Goal: Communication & Community: Answer question/provide support

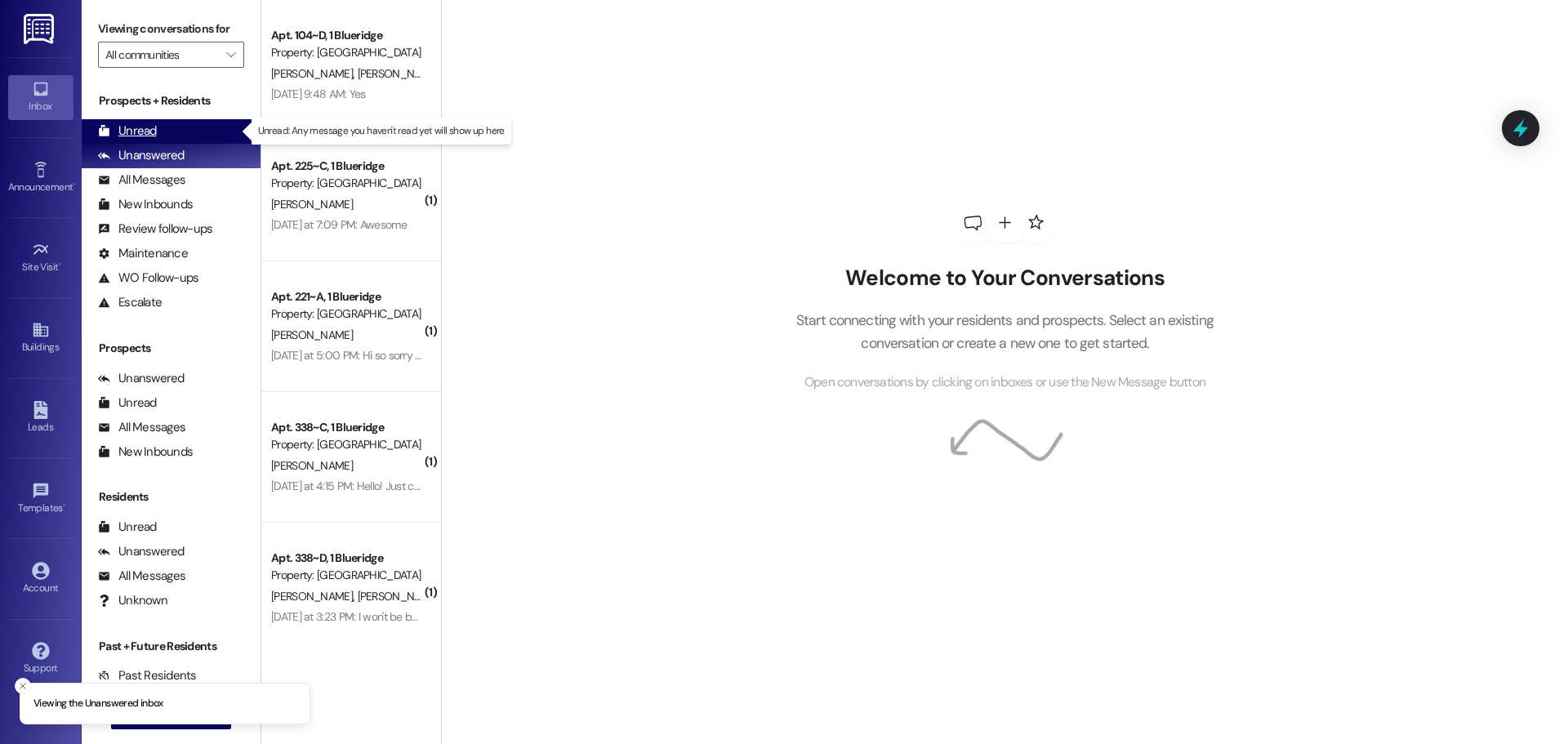
click at [191, 132] on div "Unread (0)" at bounding box center [171, 131] width 179 height 24
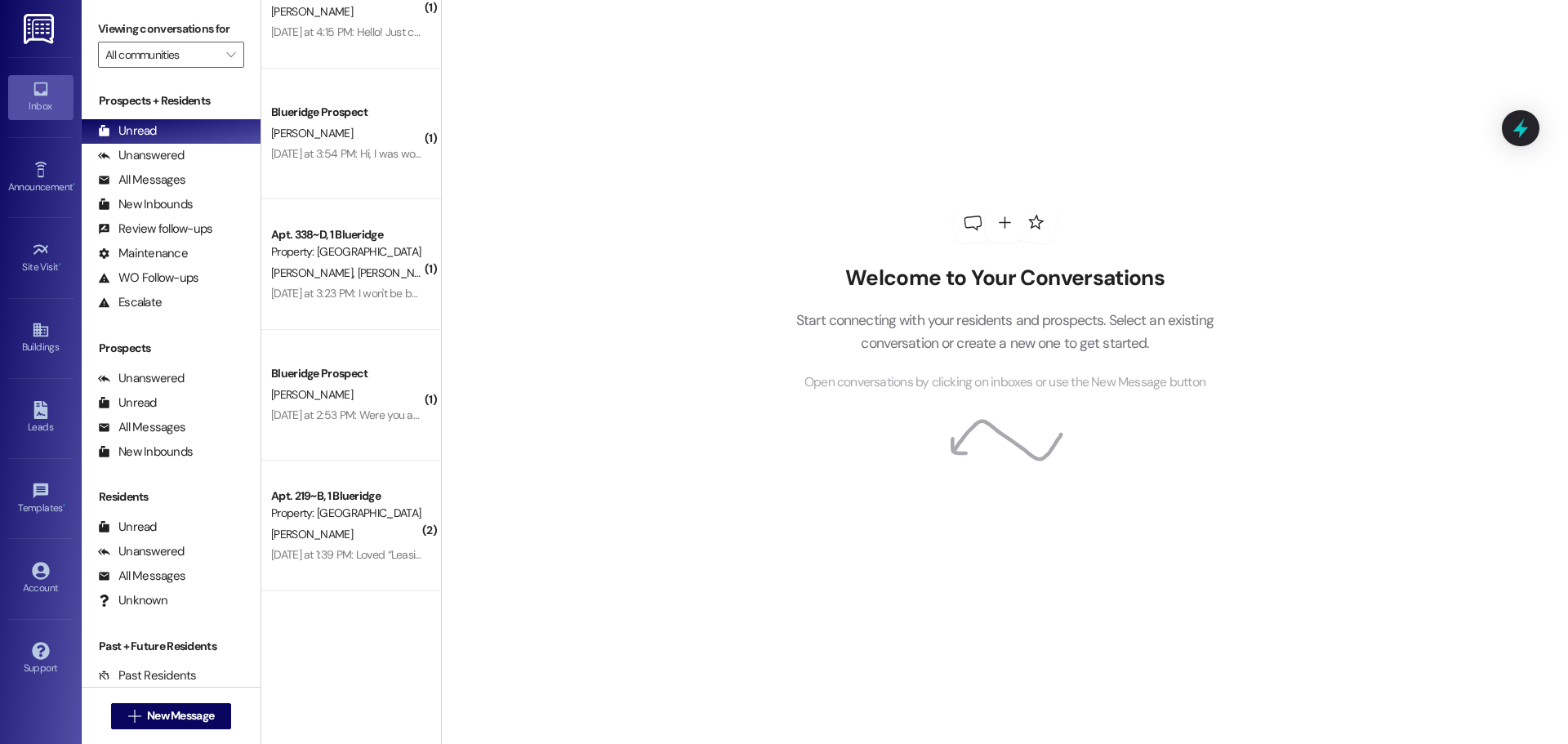
scroll to position [678, 0]
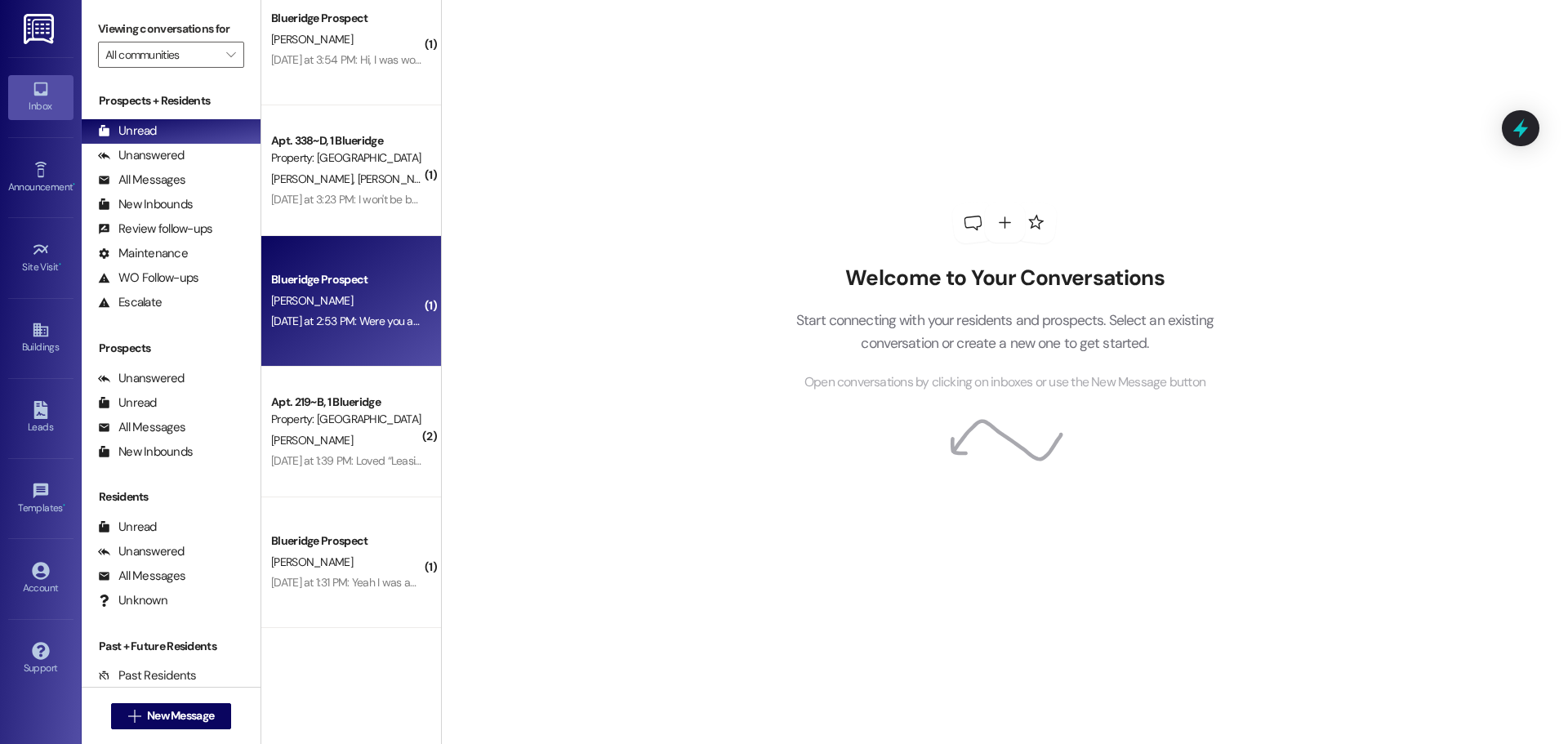
click at [358, 311] on div "[DATE] at 2:53 PM: Were you able to pick up the package? [DATE] at 2:53 PM: Wer…" at bounding box center [347, 321] width 154 height 20
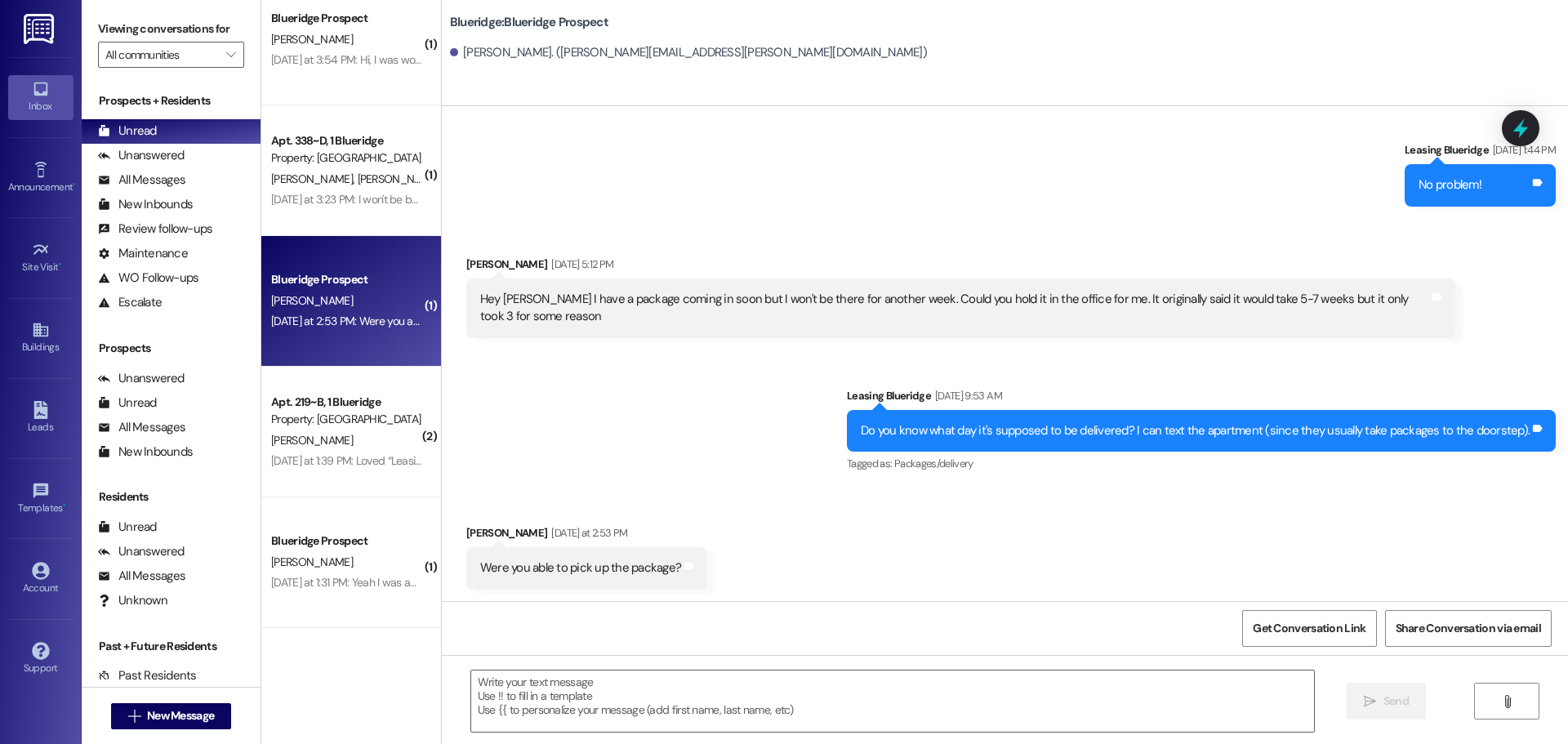
scroll to position [9518, 0]
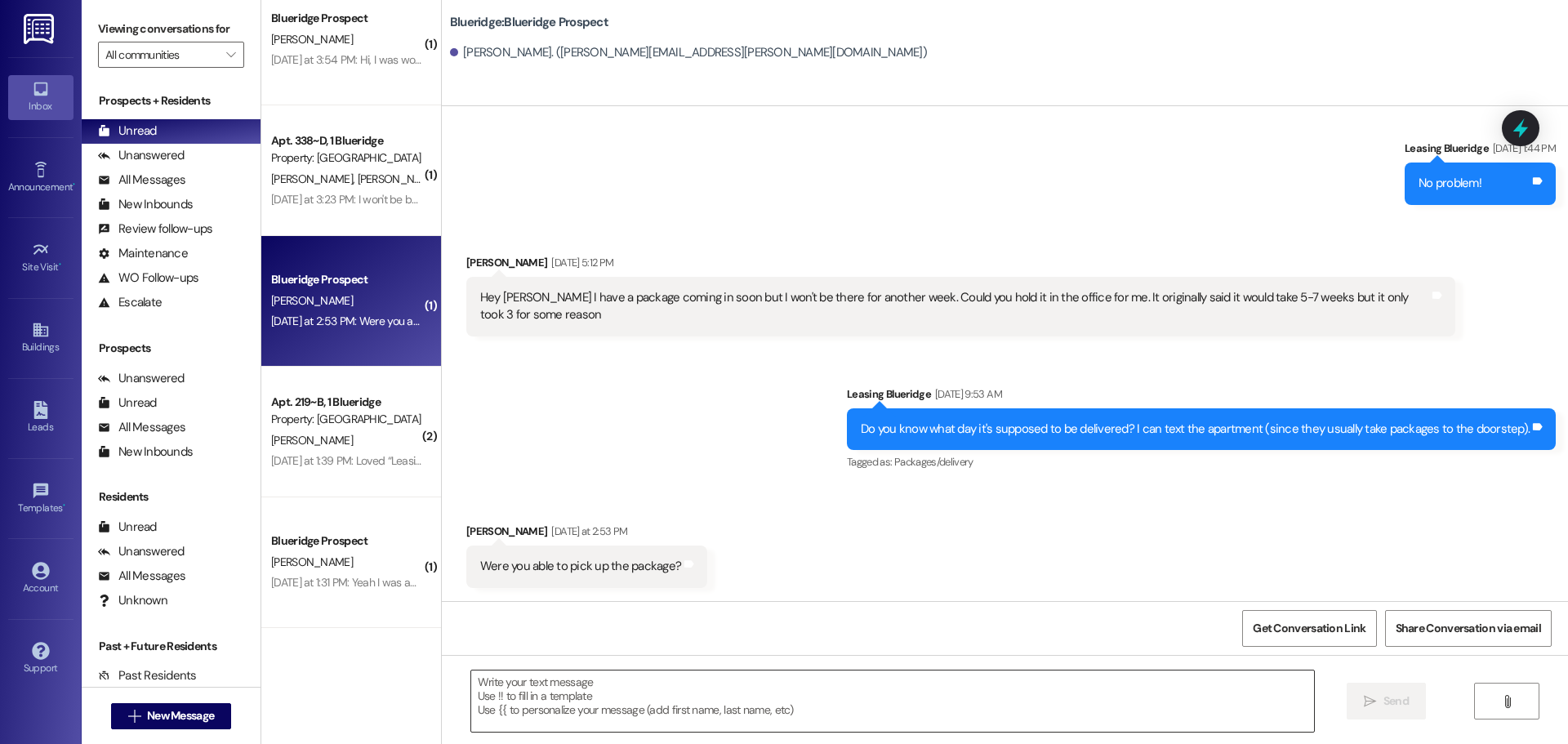
click at [939, 713] on textarea at bounding box center [892, 701] width 843 height 61
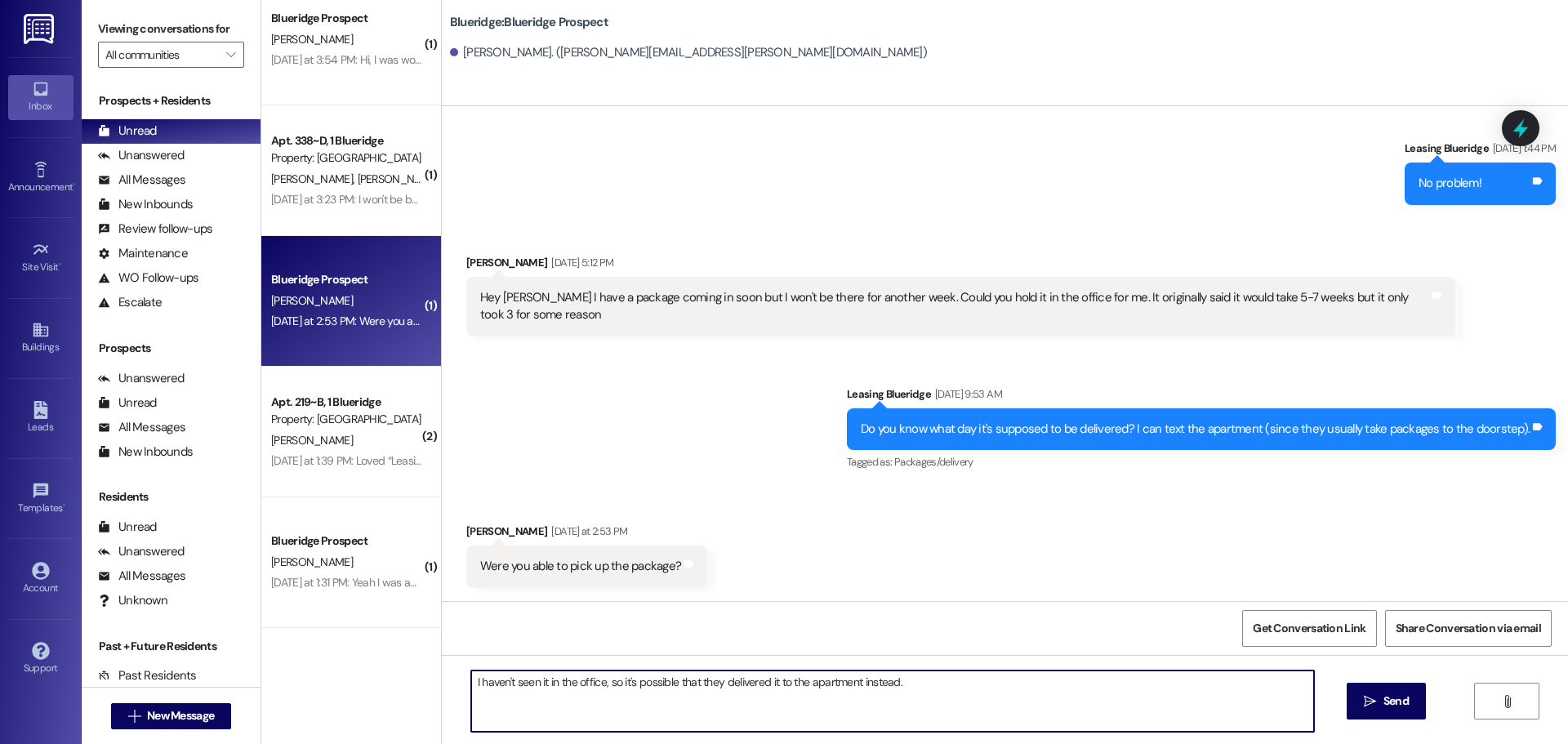
click at [913, 675] on textarea "I haven't seen it in the office, so it's possible that they delivered it to the…" at bounding box center [892, 701] width 843 height 61
type textarea "I haven't seen it in the office, so it's possible that they delivered it to the…"
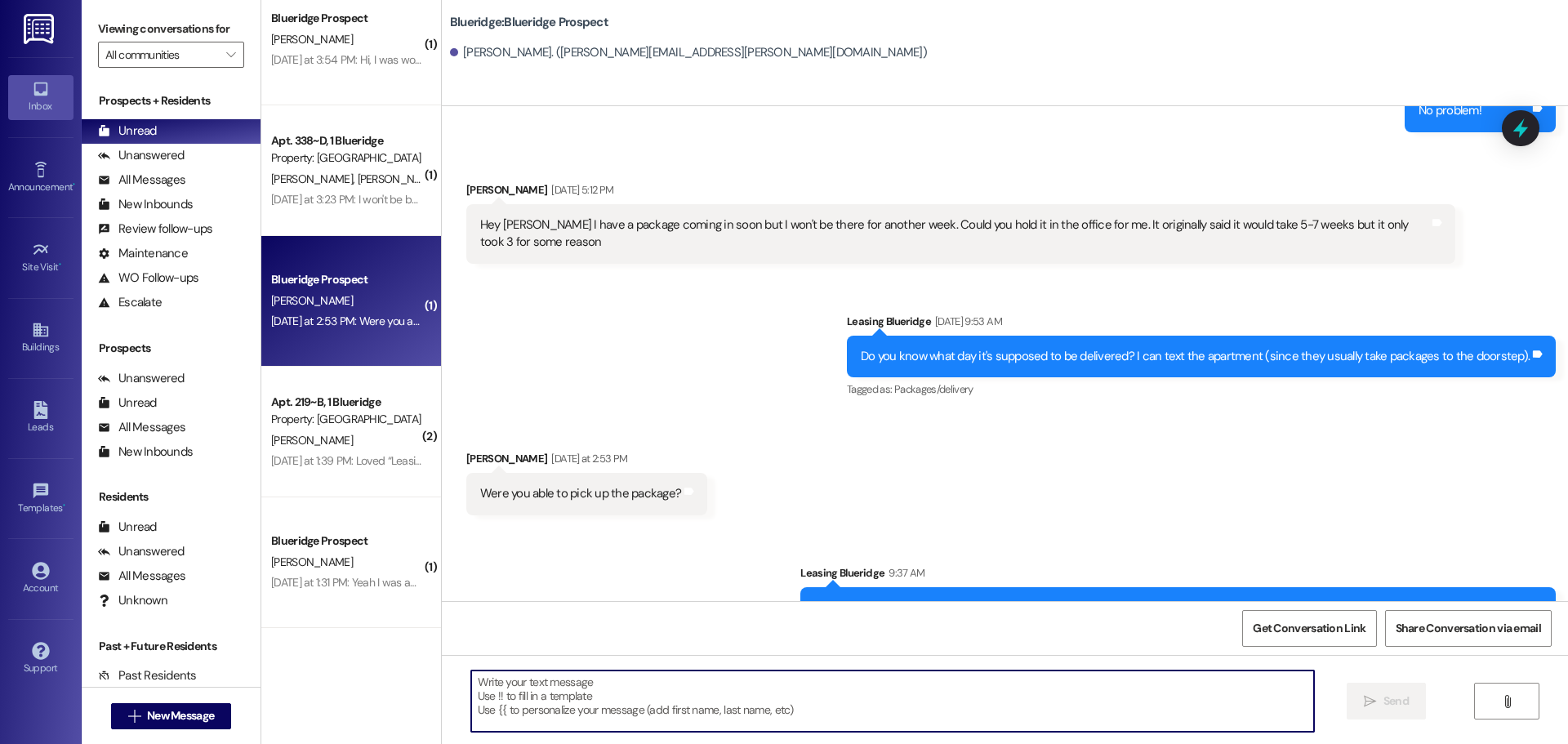
scroll to position [9631, 0]
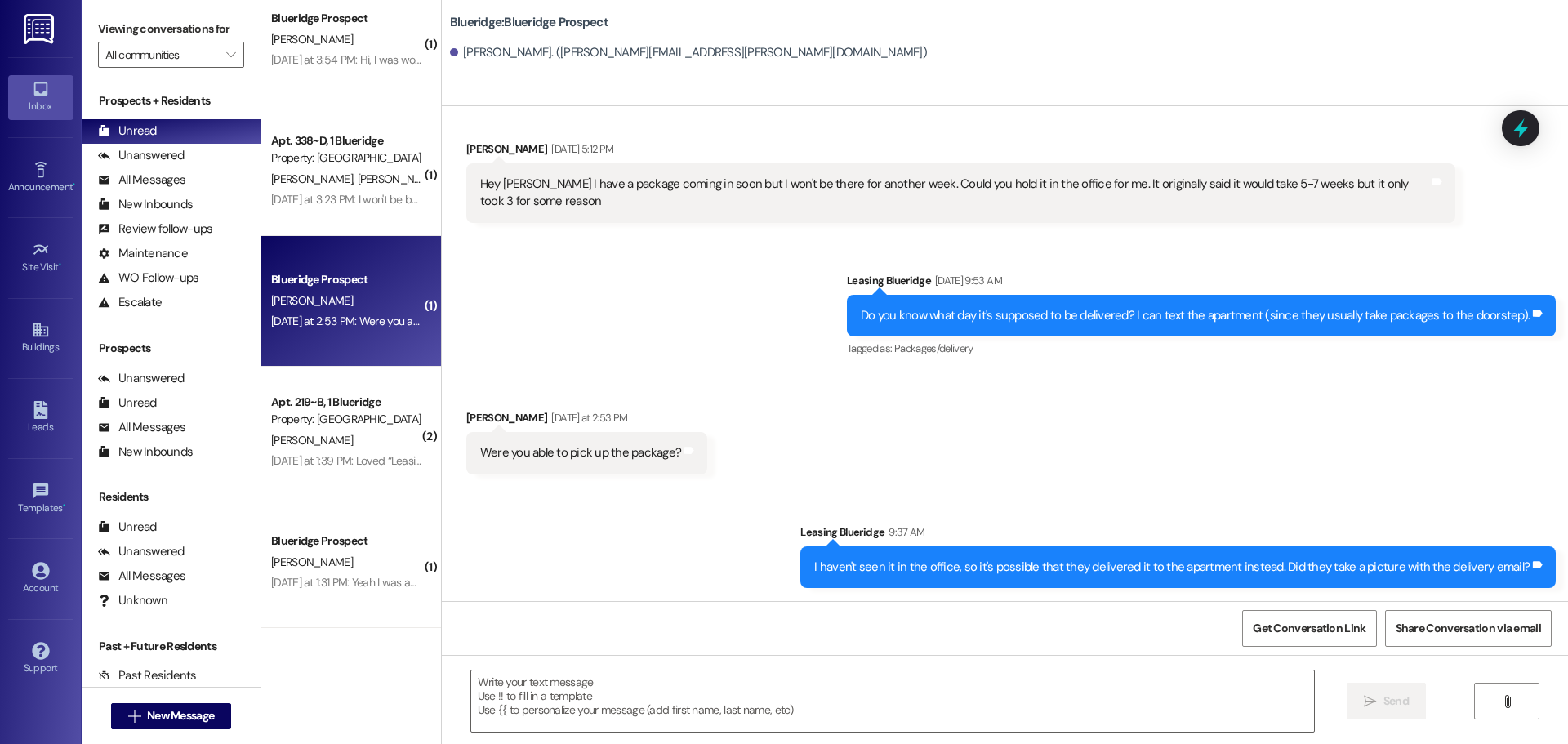
click at [1106, 424] on div "Received via SMS [PERSON_NAME] [DATE] at 2:53 PM Were you able to pick up the p…" at bounding box center [1005, 429] width 1126 height 113
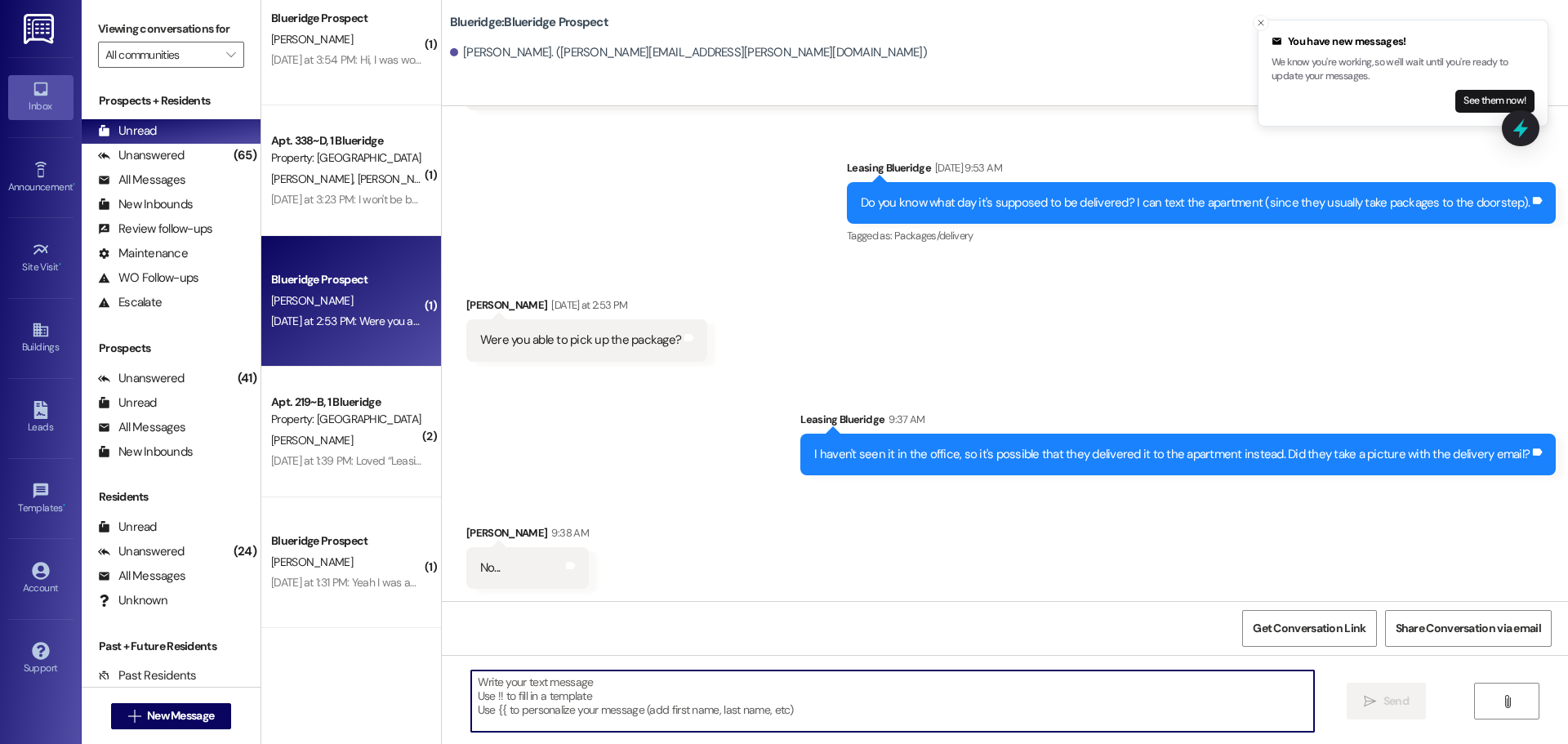
click at [939, 715] on textarea at bounding box center [892, 701] width 843 height 61
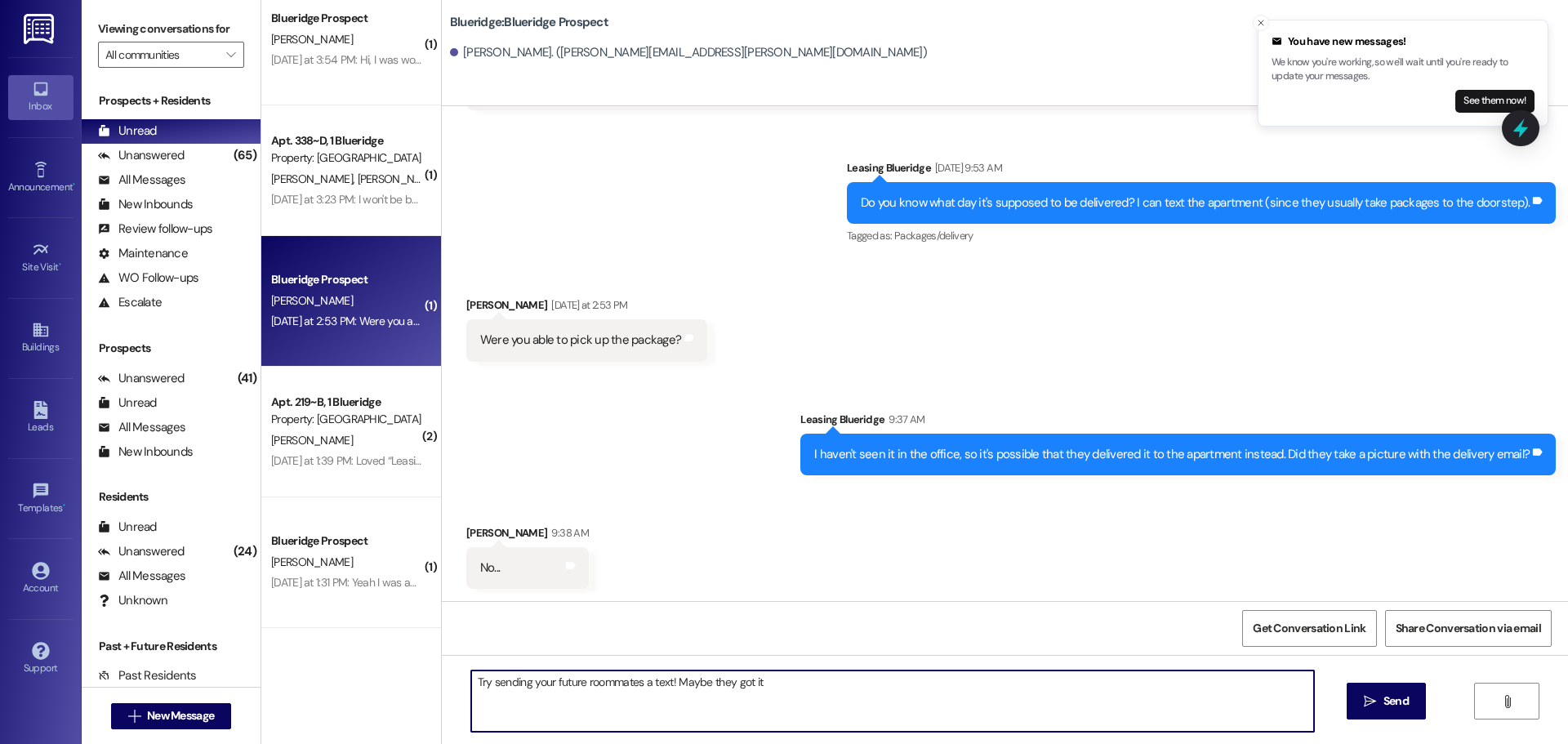
type textarea "Try sending your future roommates a text! Maybe they got it?"
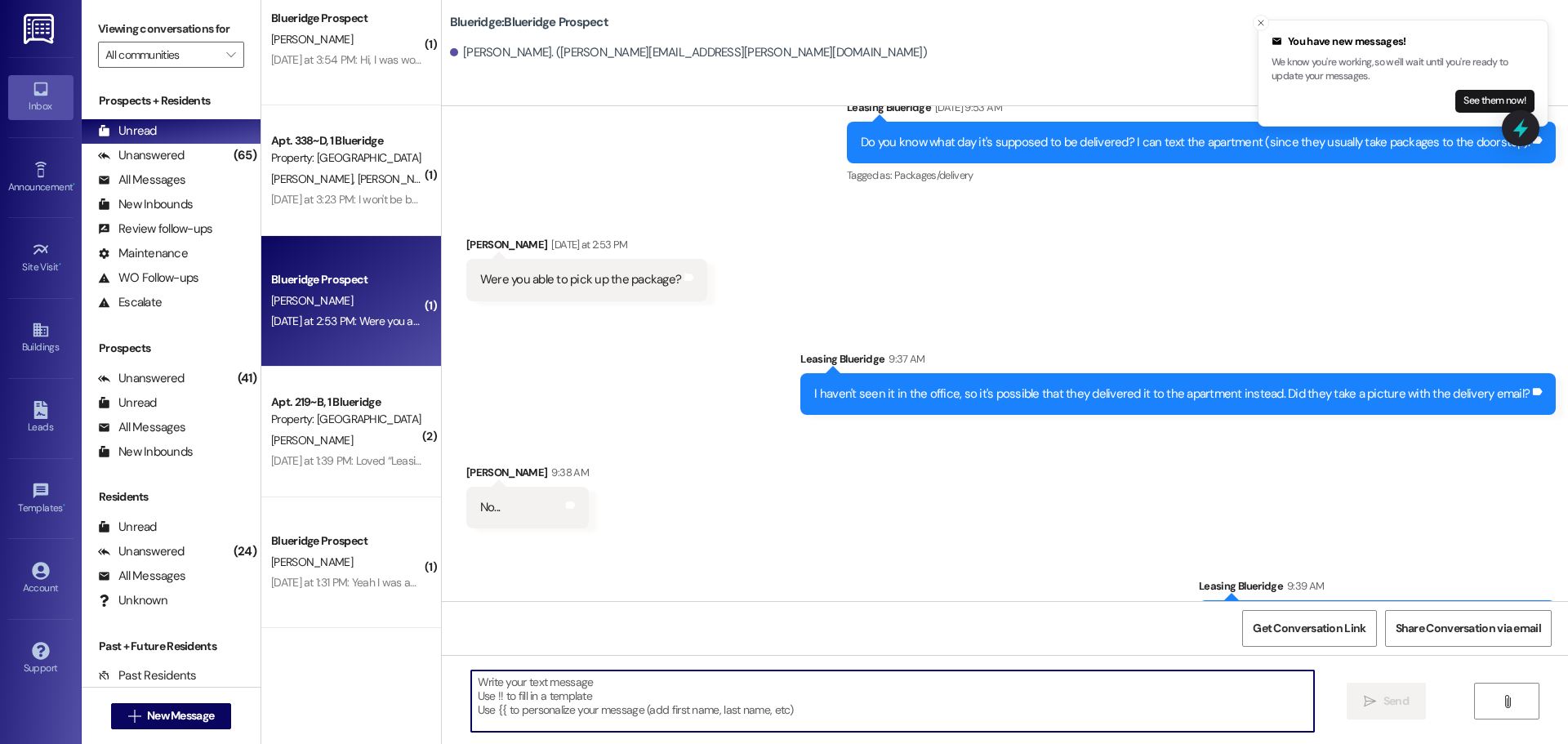
scroll to position [9859, 0]
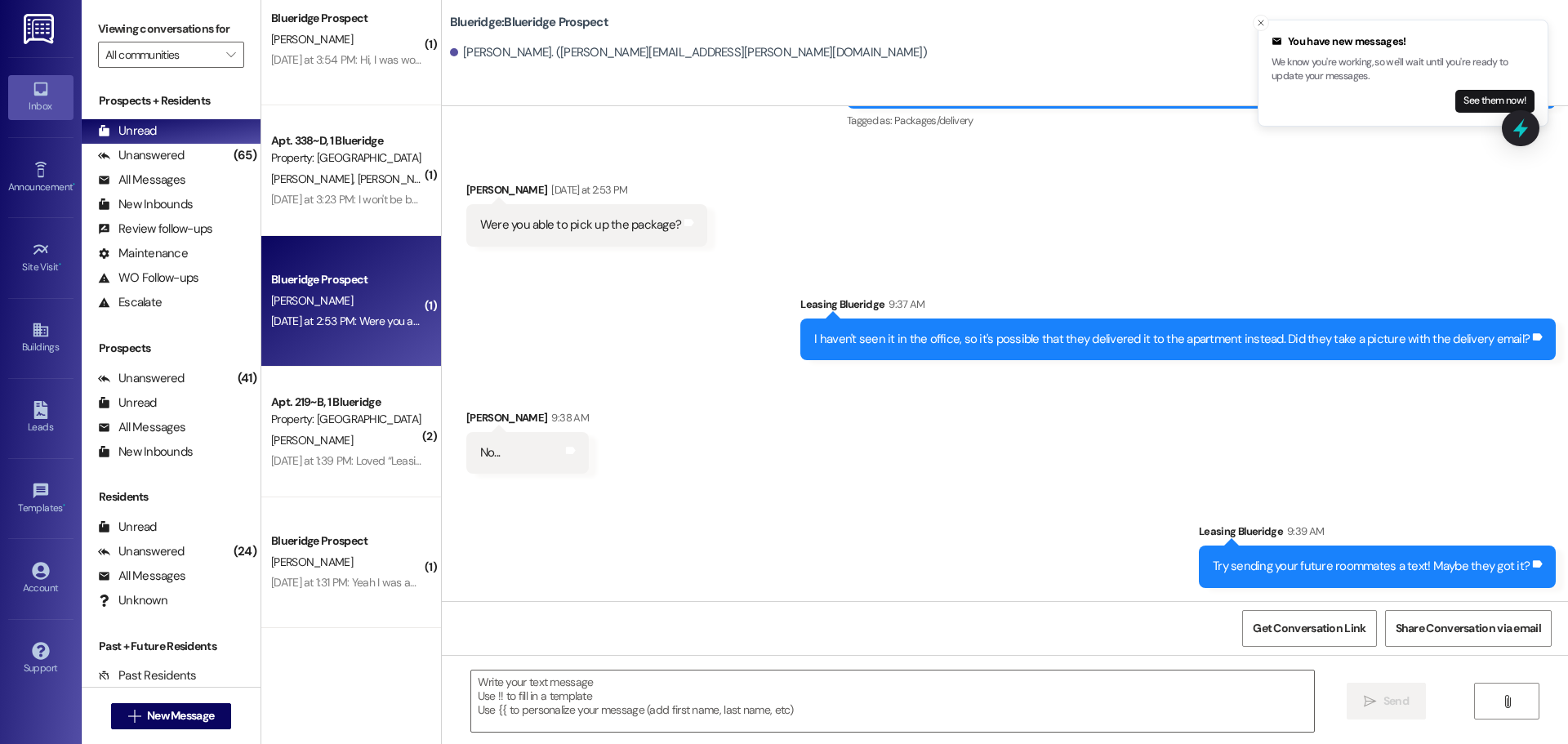
click at [866, 490] on div "Sent via SMS Leasing Blueridge 9:39 AM Try sending your future roommates a text…" at bounding box center [1005, 542] width 1126 height 113
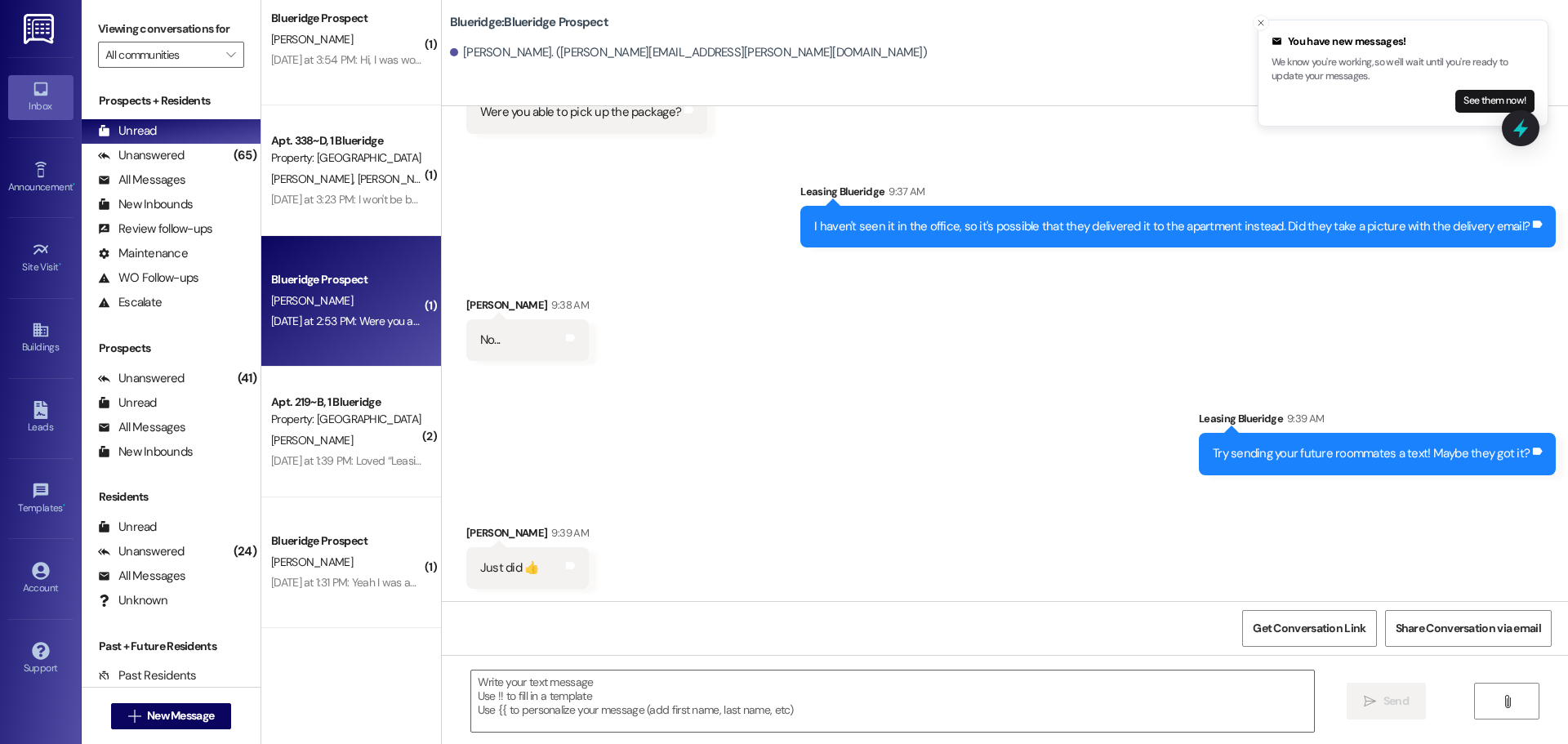
scroll to position [9972, 0]
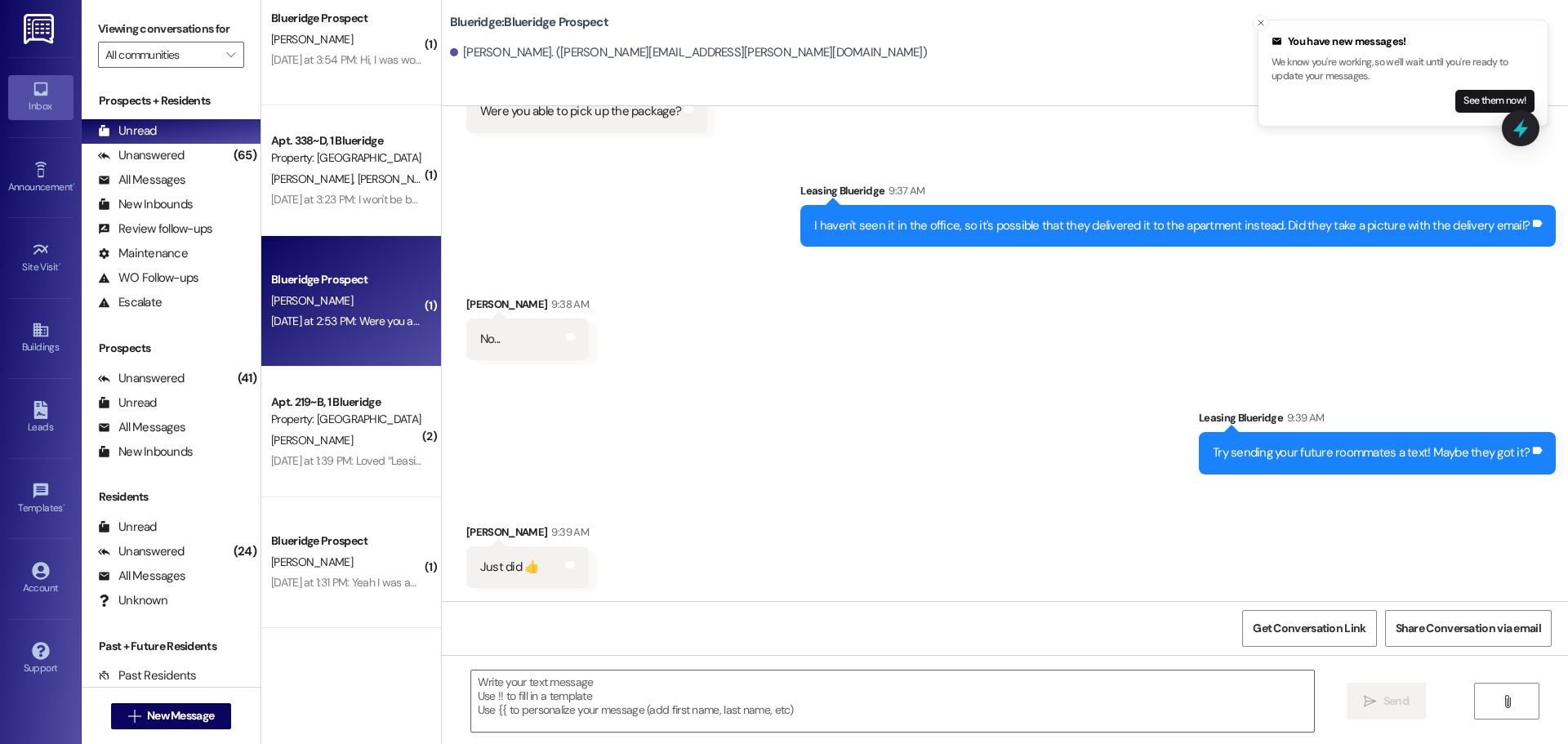
click at [952, 399] on div "Sent via SMS Leasing Blueridge 9:39 AM Try sending your future roommates a text…" at bounding box center [1005, 429] width 1126 height 113
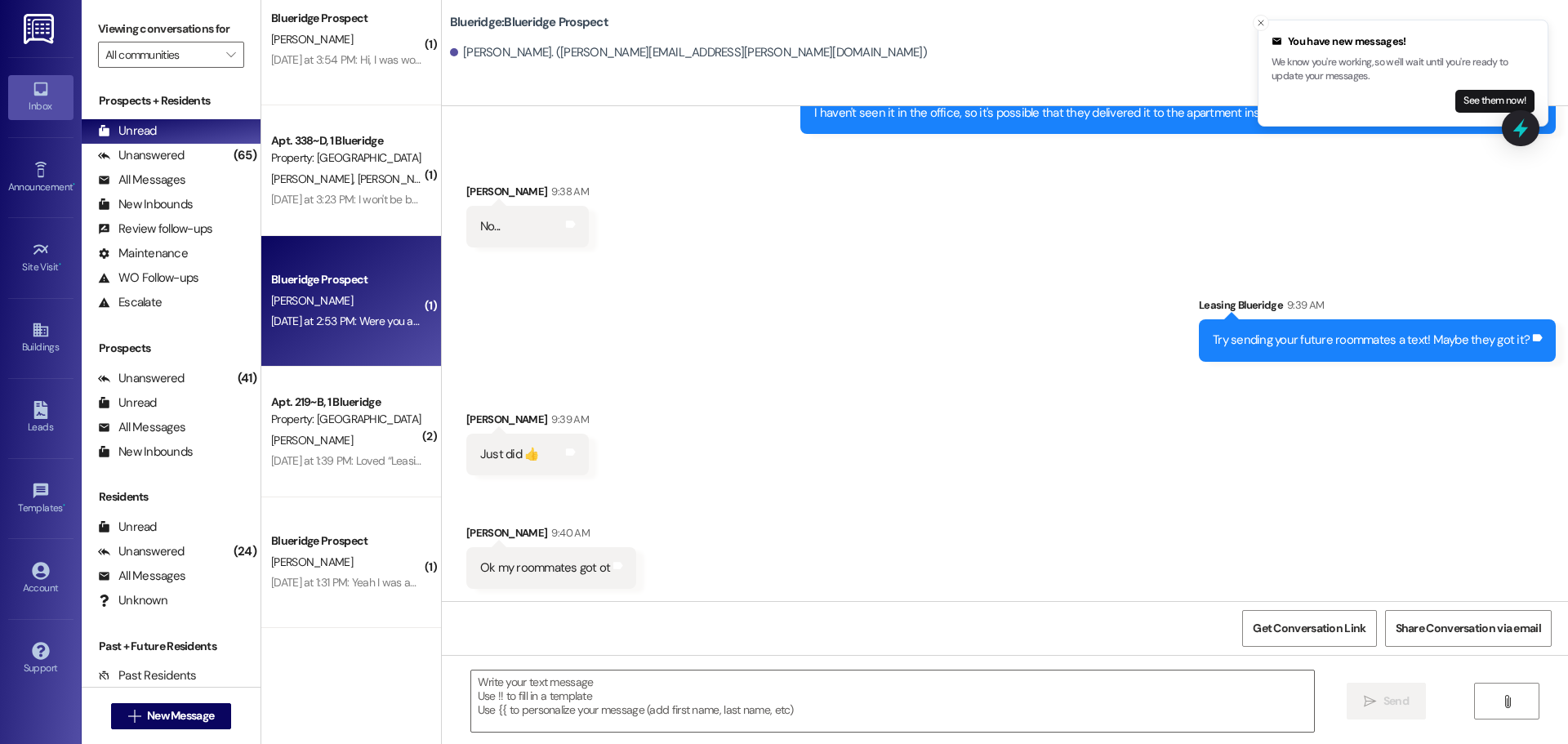
scroll to position [10086, 0]
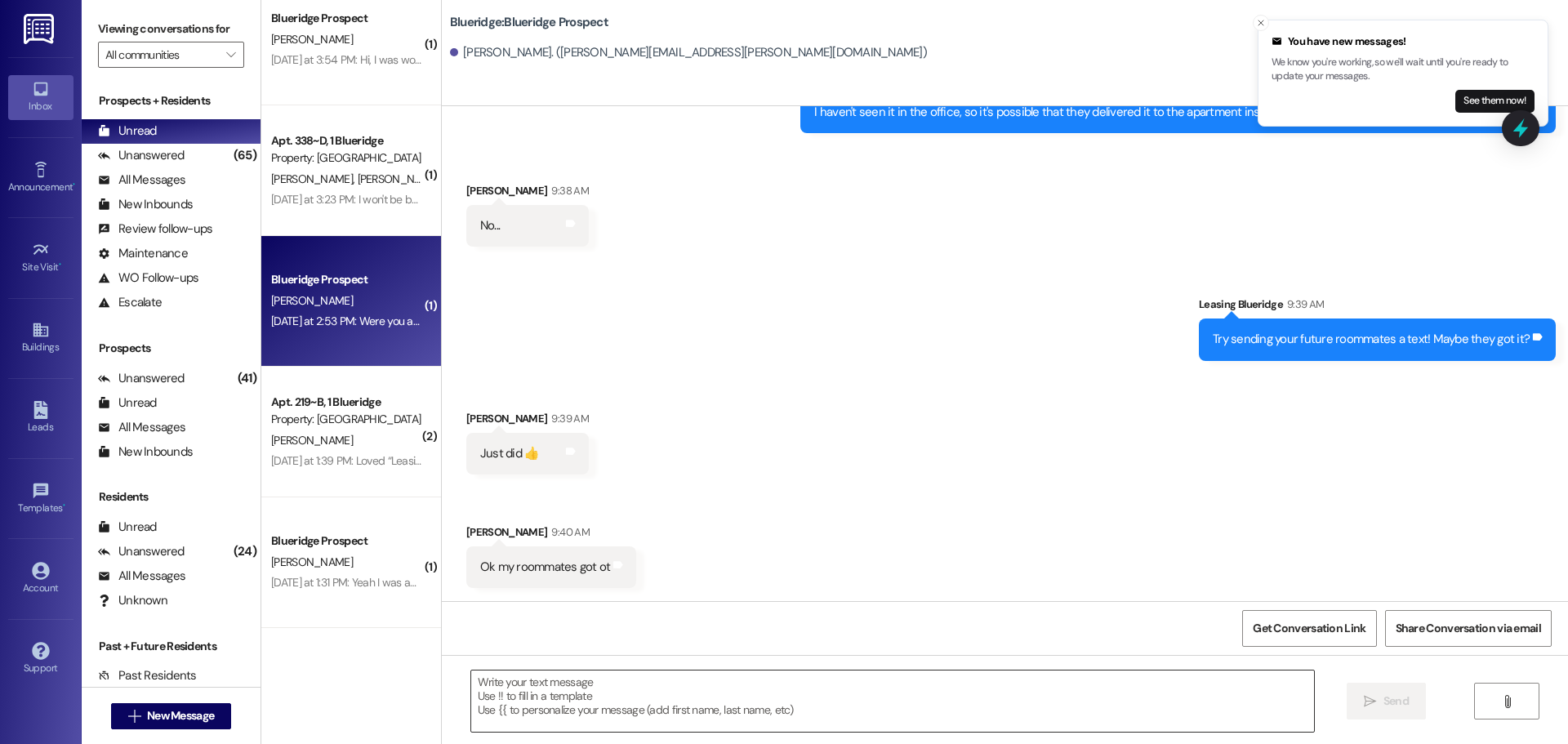
click at [853, 704] on textarea at bounding box center [892, 701] width 843 height 61
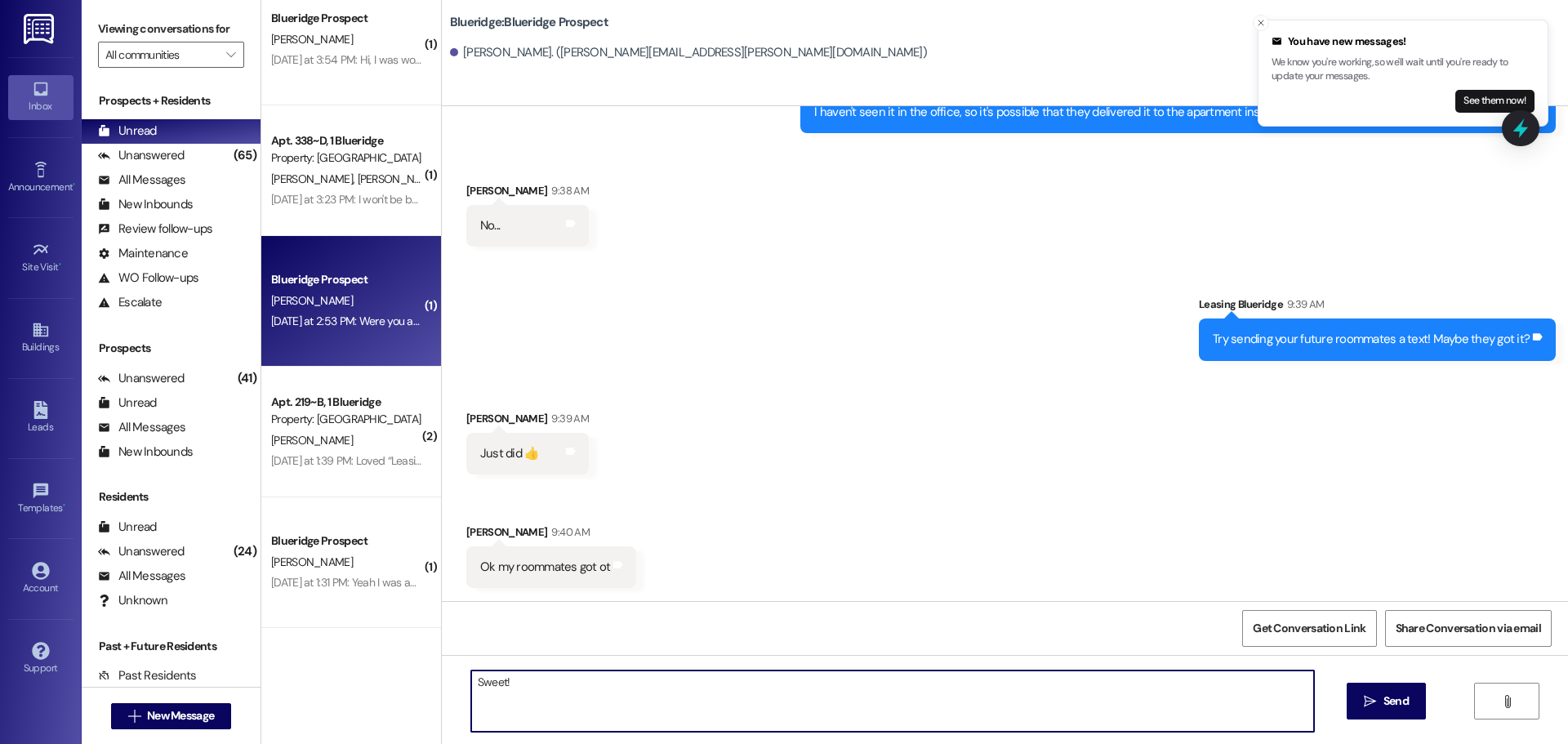
type textarea "Sweet!"
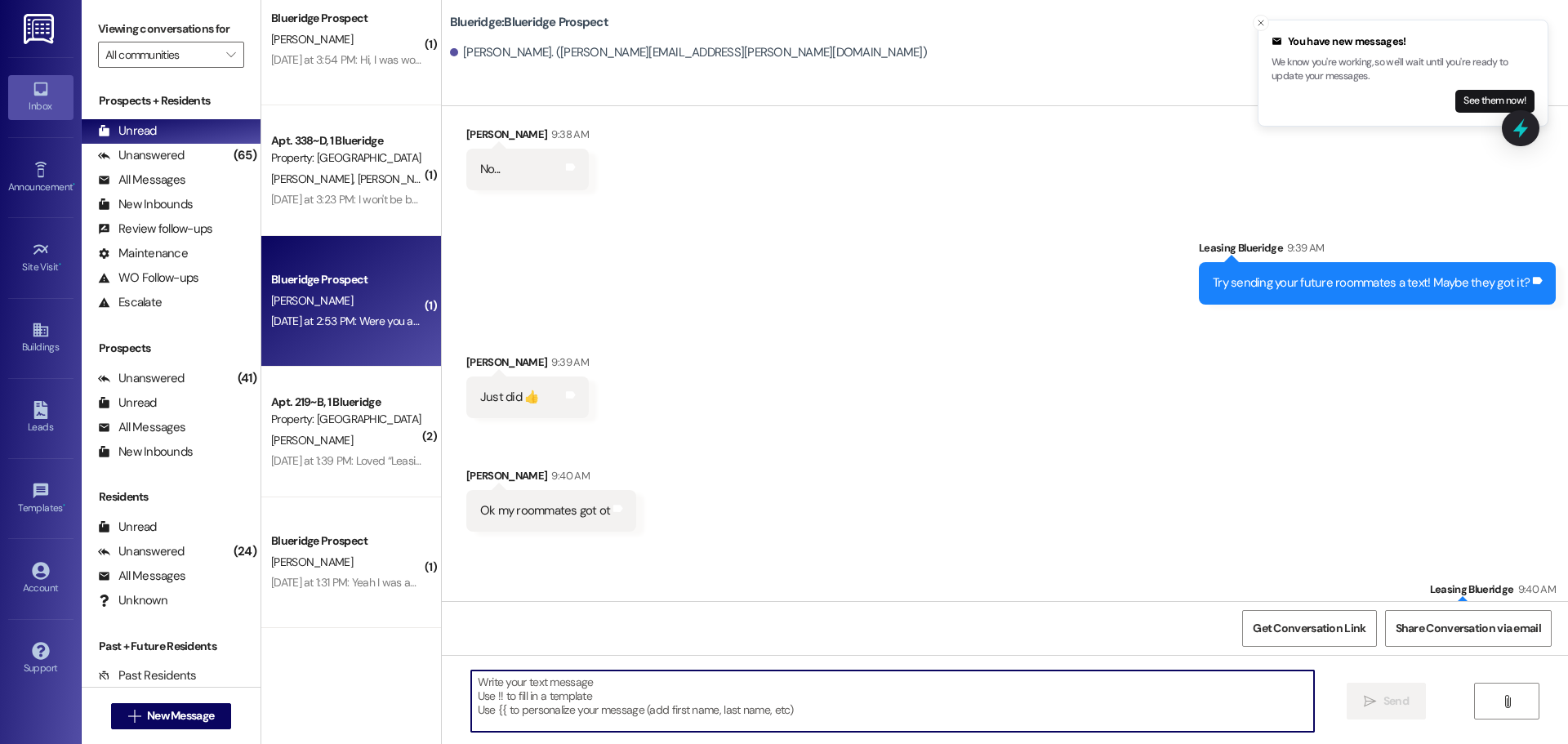
scroll to position [10200, 0]
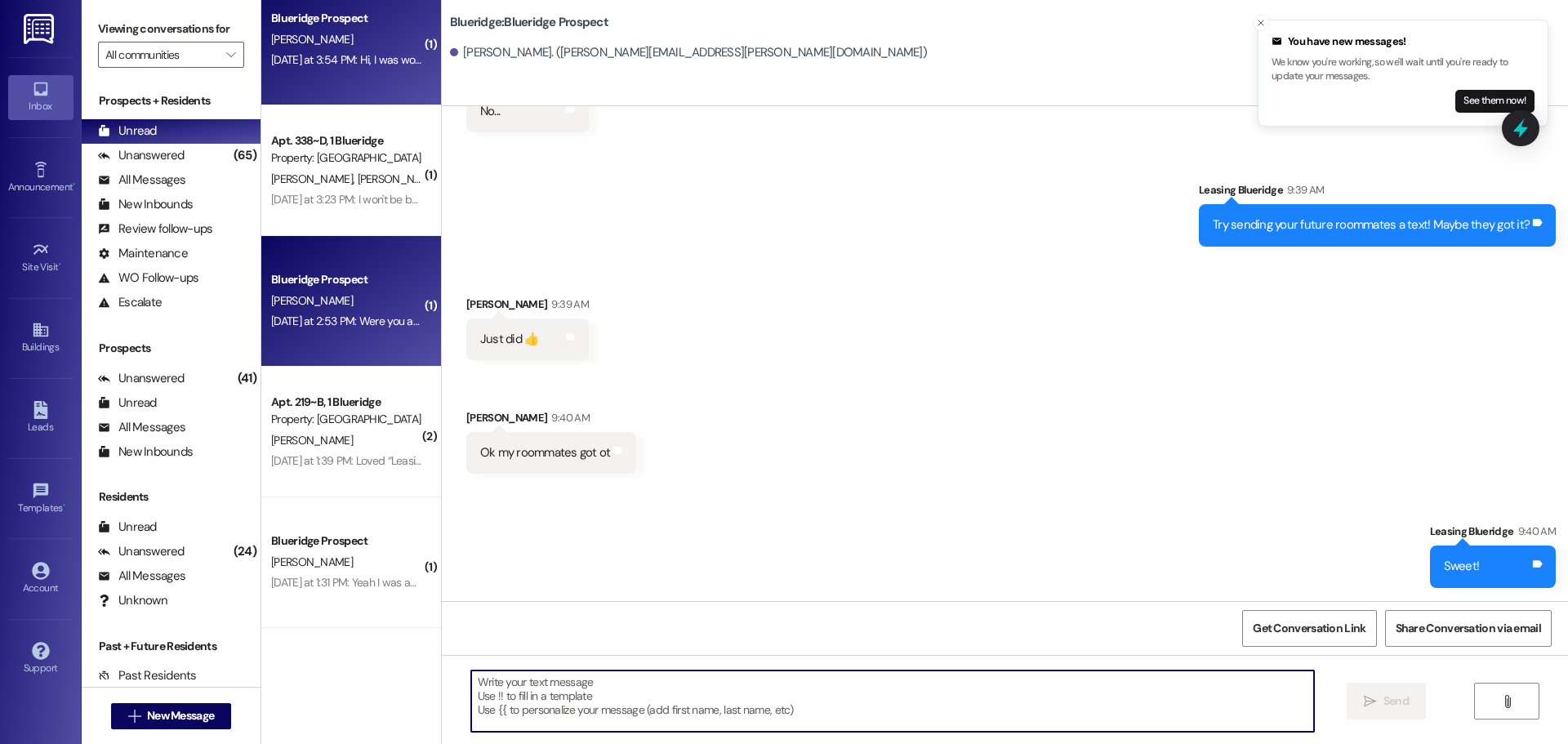
click at [360, 74] on div "Blueridge Prospect [PERSON_NAME] [DATE] at 3:54 PM: Hi, I was wondering if you …" at bounding box center [351, 40] width 180 height 130
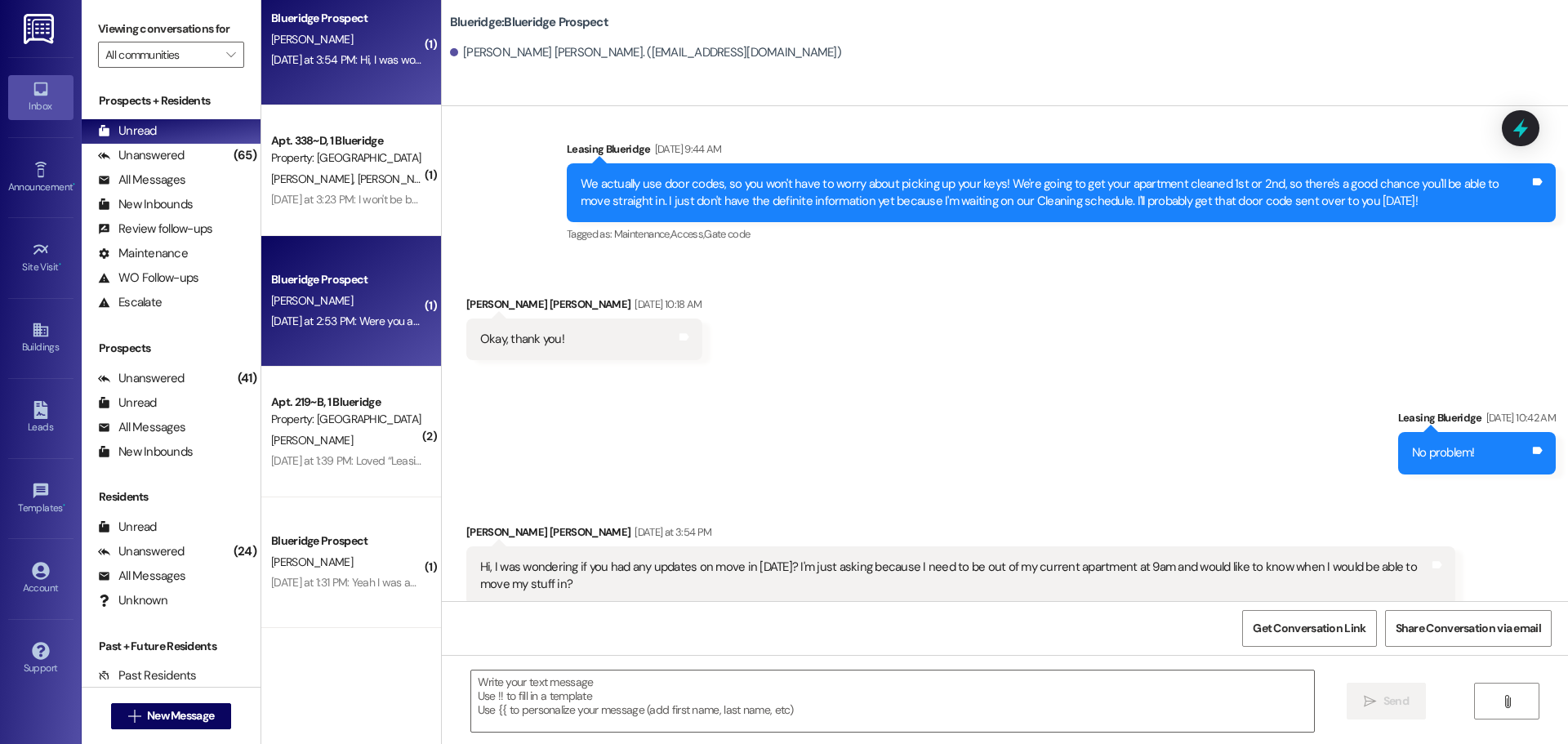
click at [380, 315] on div "[DATE] at 2:53 PM: Were you able to pick up the package? [DATE] at 2:53 PM: Wer…" at bounding box center [408, 321] width 275 height 15
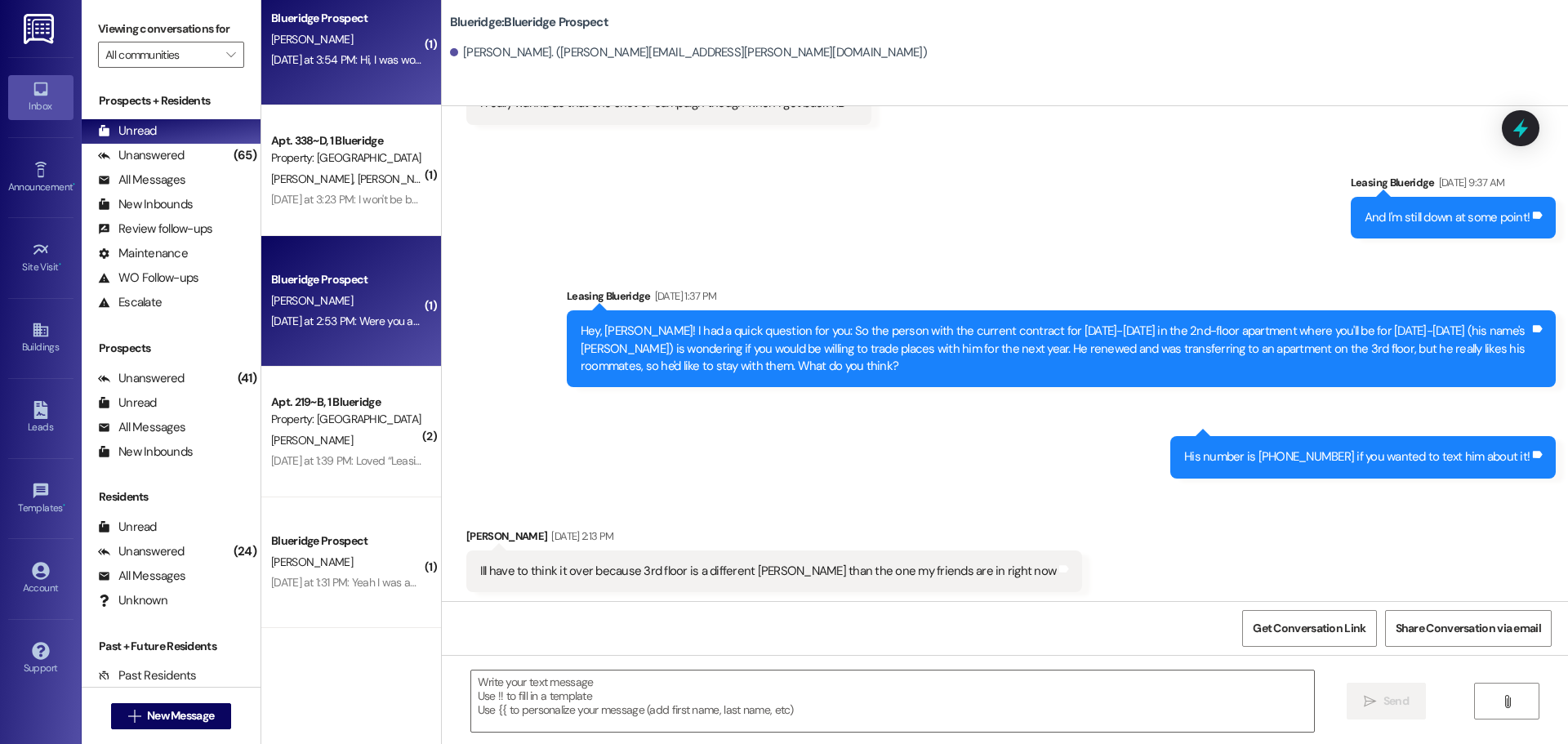
click at [370, 50] on div "[DATE] at 3:54 PM: Hi, I was wondering if you had any updates on move in [DATE]…" at bounding box center [347, 60] width 154 height 20
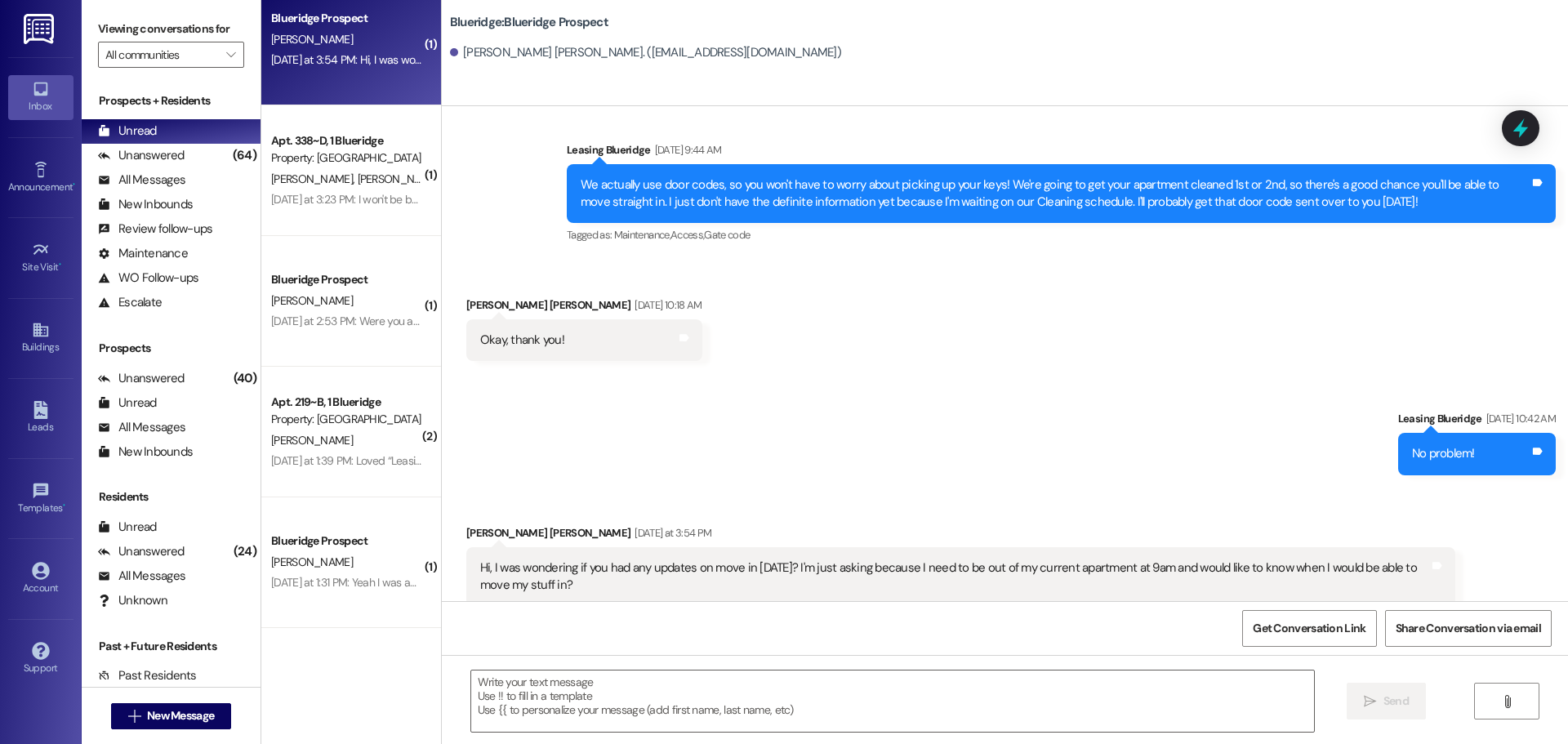
scroll to position [923, 0]
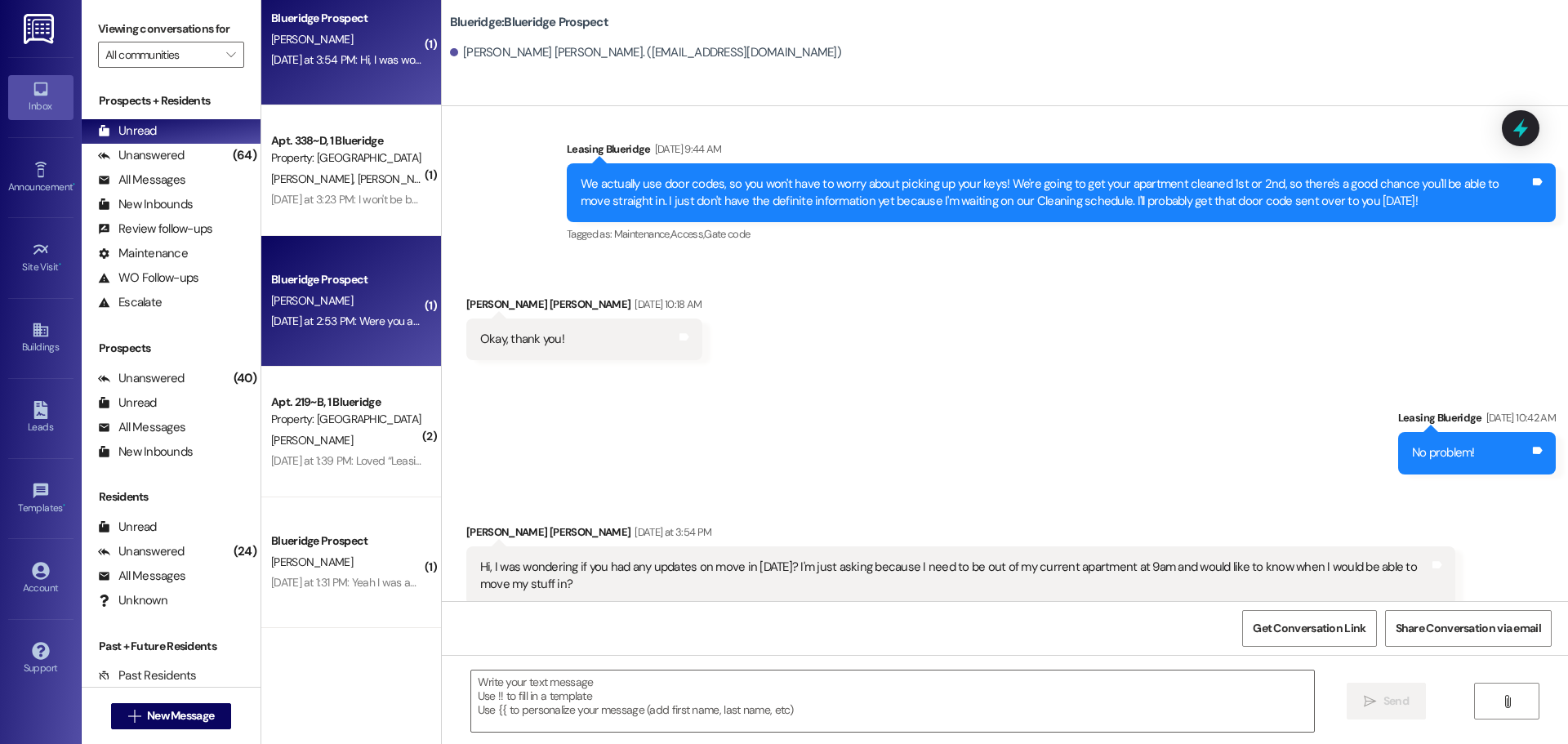
click at [377, 289] on div "Blueridge Prospect" at bounding box center [347, 280] width 154 height 20
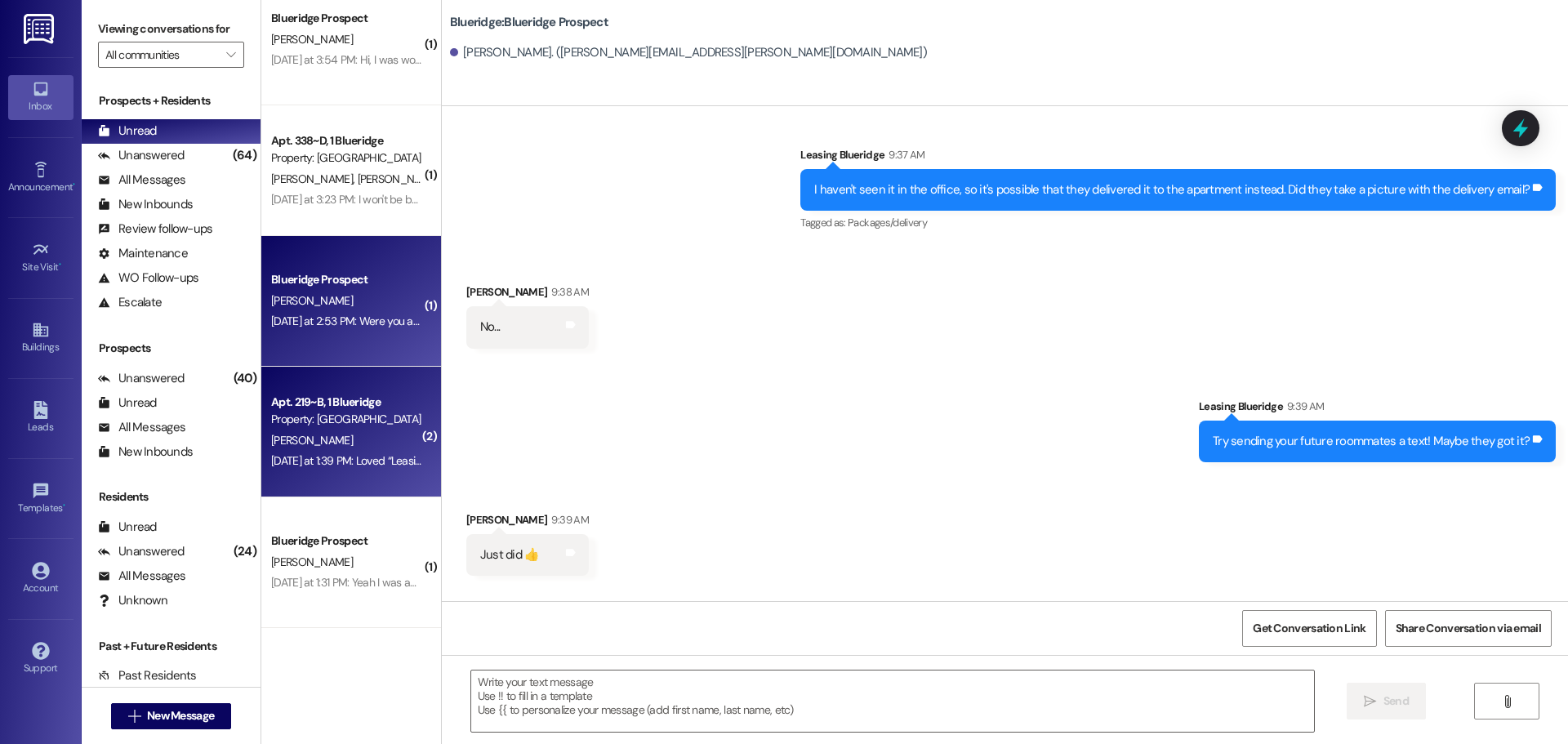
scroll to position [10086, 0]
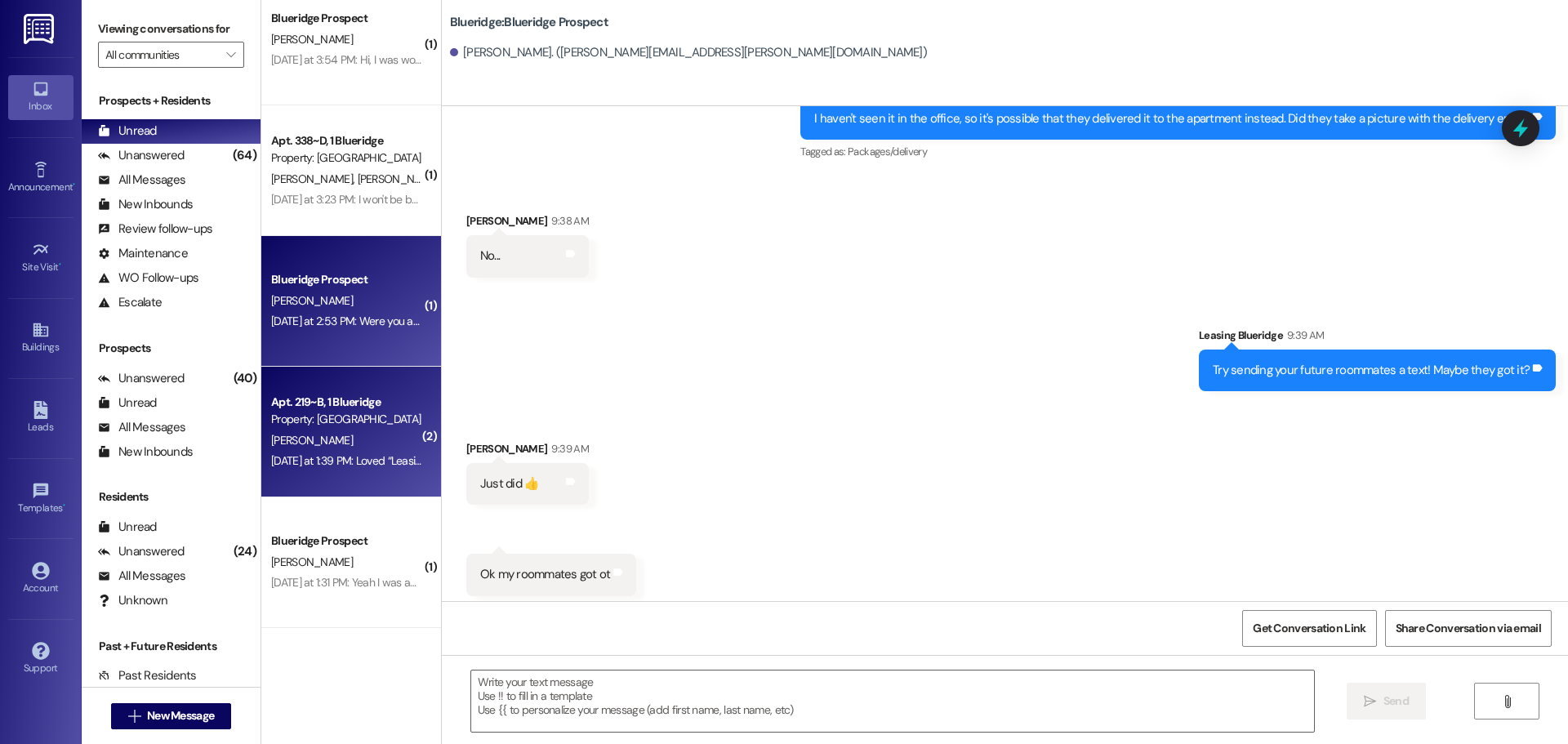
click at [349, 466] on div "[DATE] at 1:39 PM: Loved “Leasing Blueridge ([GEOGRAPHIC_DATA]): You're very we…" at bounding box center [598, 460] width 655 height 15
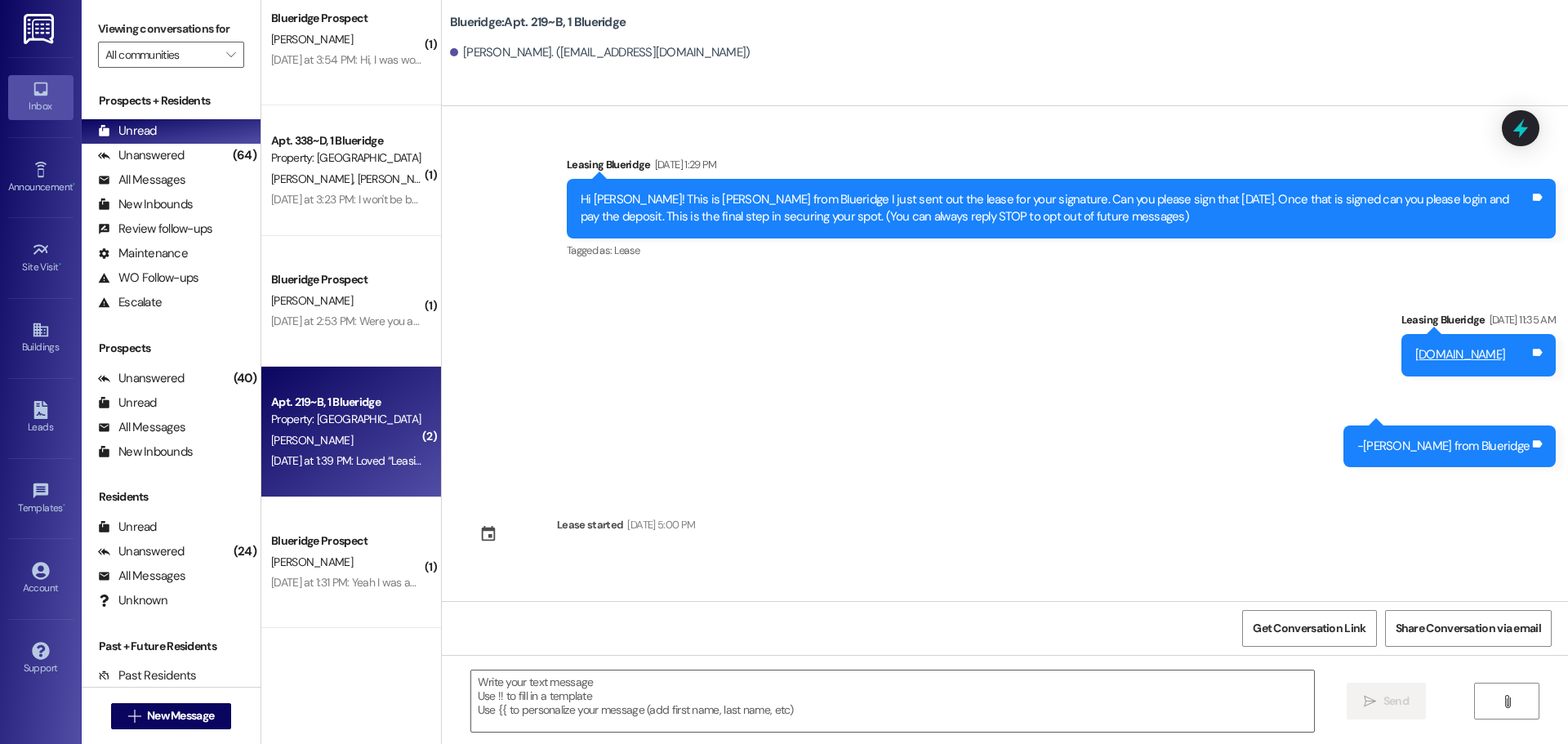
scroll to position [15618, 0]
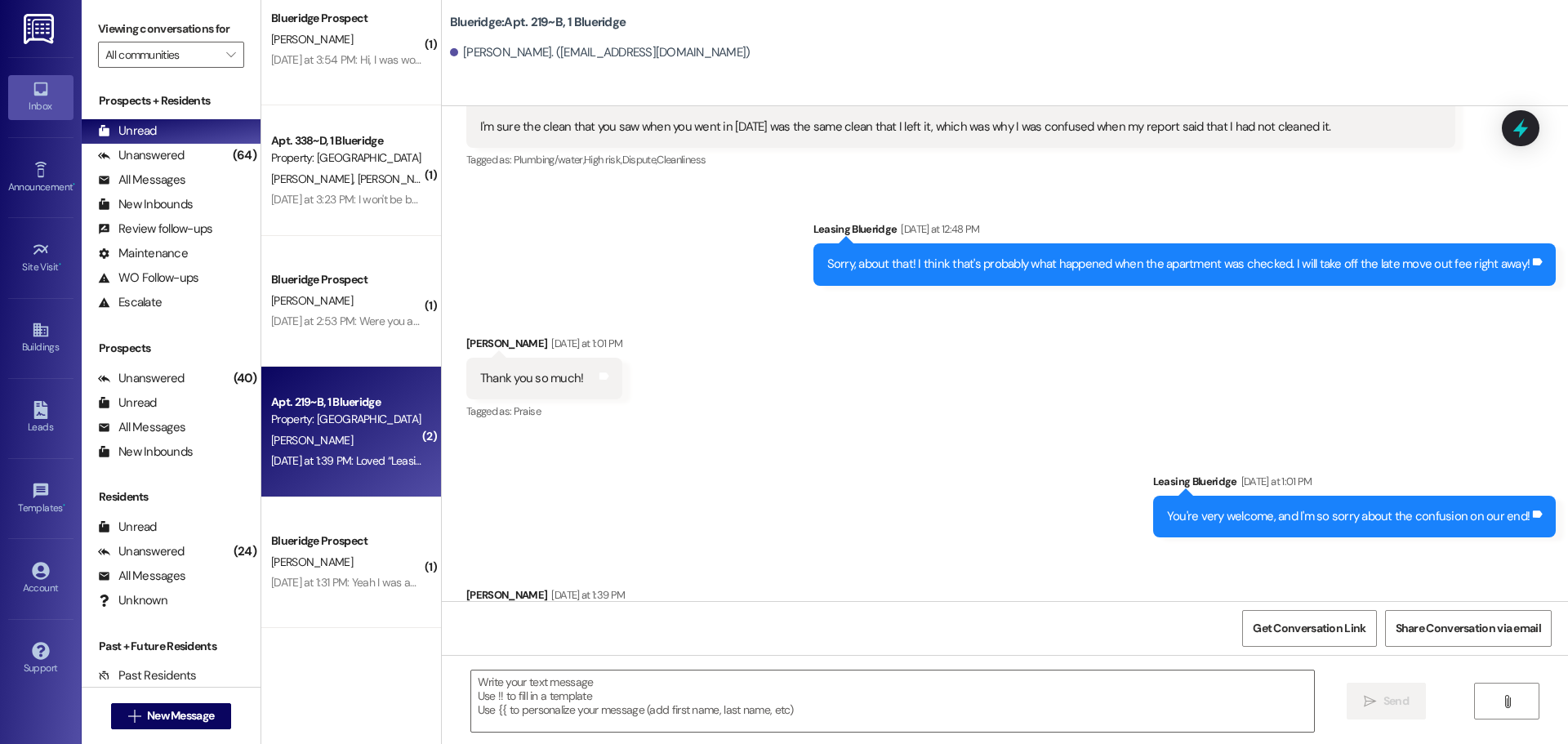
click at [1060, 550] on div "Received via SMS [PERSON_NAME] [DATE] at 1:39 PM Loved “Leasing Blueridge ([GEO…" at bounding box center [1005, 618] width 1126 height 138
click at [153, 159] on div "Unanswered" at bounding box center [141, 155] width 87 height 17
click at [164, 132] on div "Unread (0)" at bounding box center [171, 131] width 179 height 24
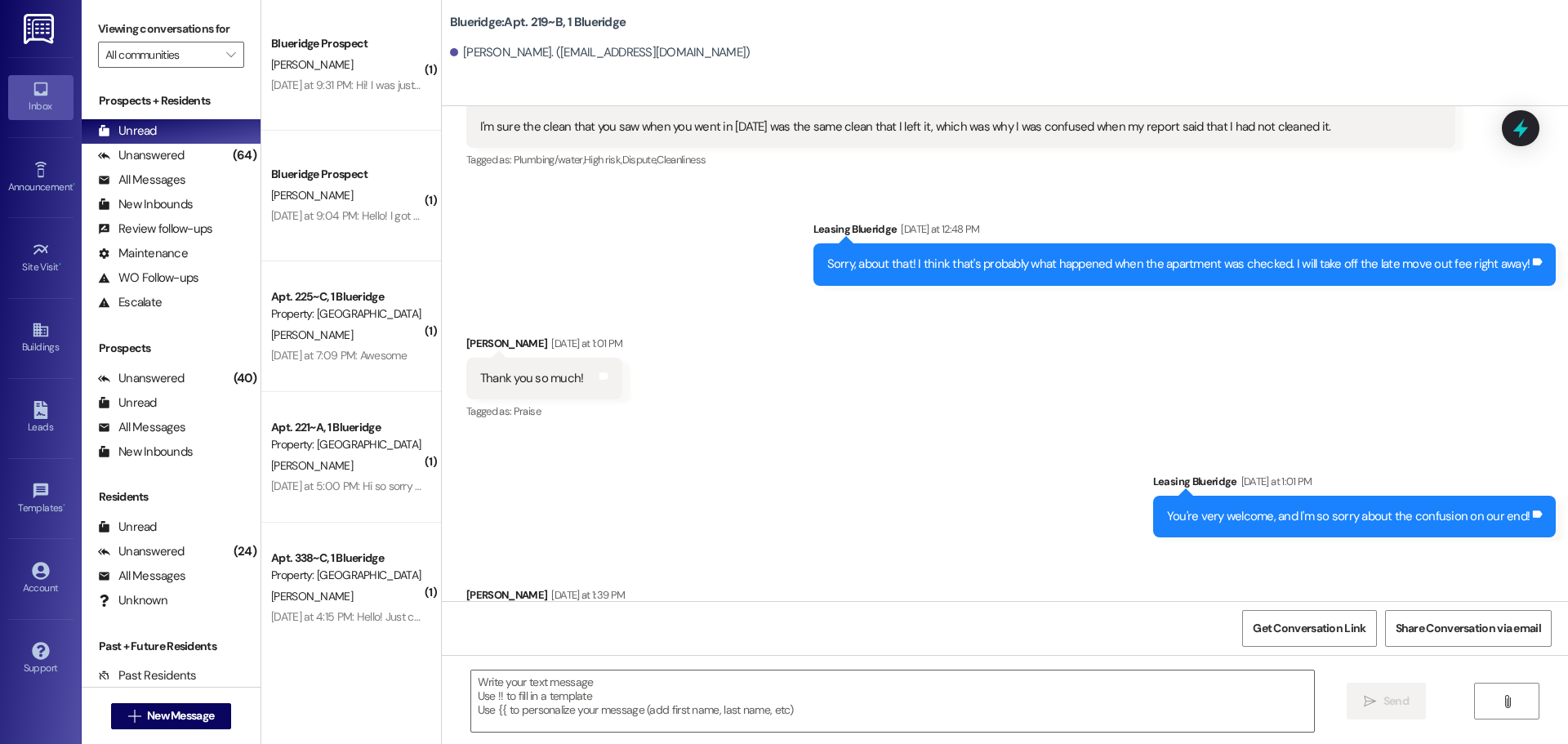
click at [867, 298] on div "Received via SMS [PERSON_NAME] [DATE] at 1:01 PM Thank you so much! Tags and no…" at bounding box center [1005, 366] width 1126 height 138
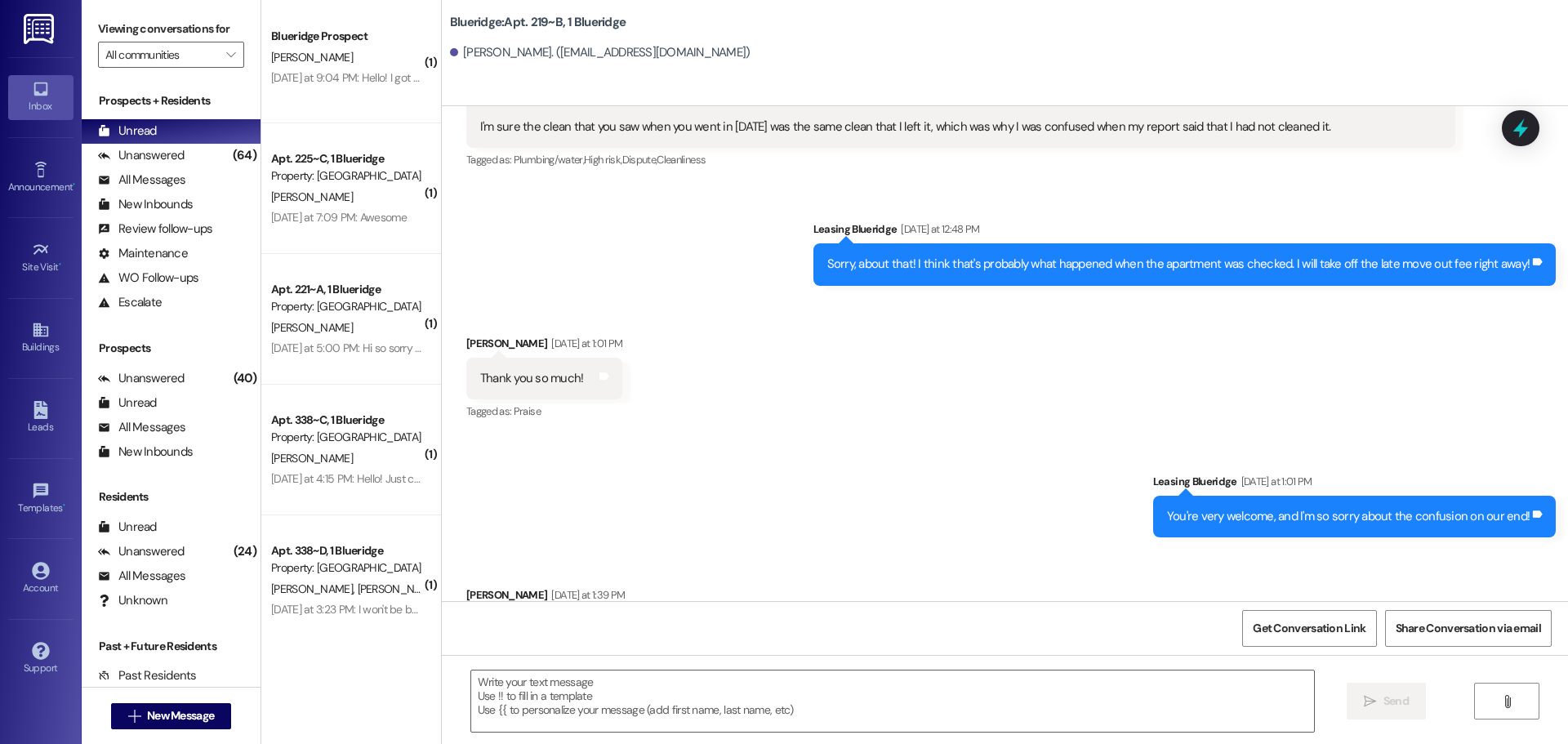
scroll to position [286, 0]
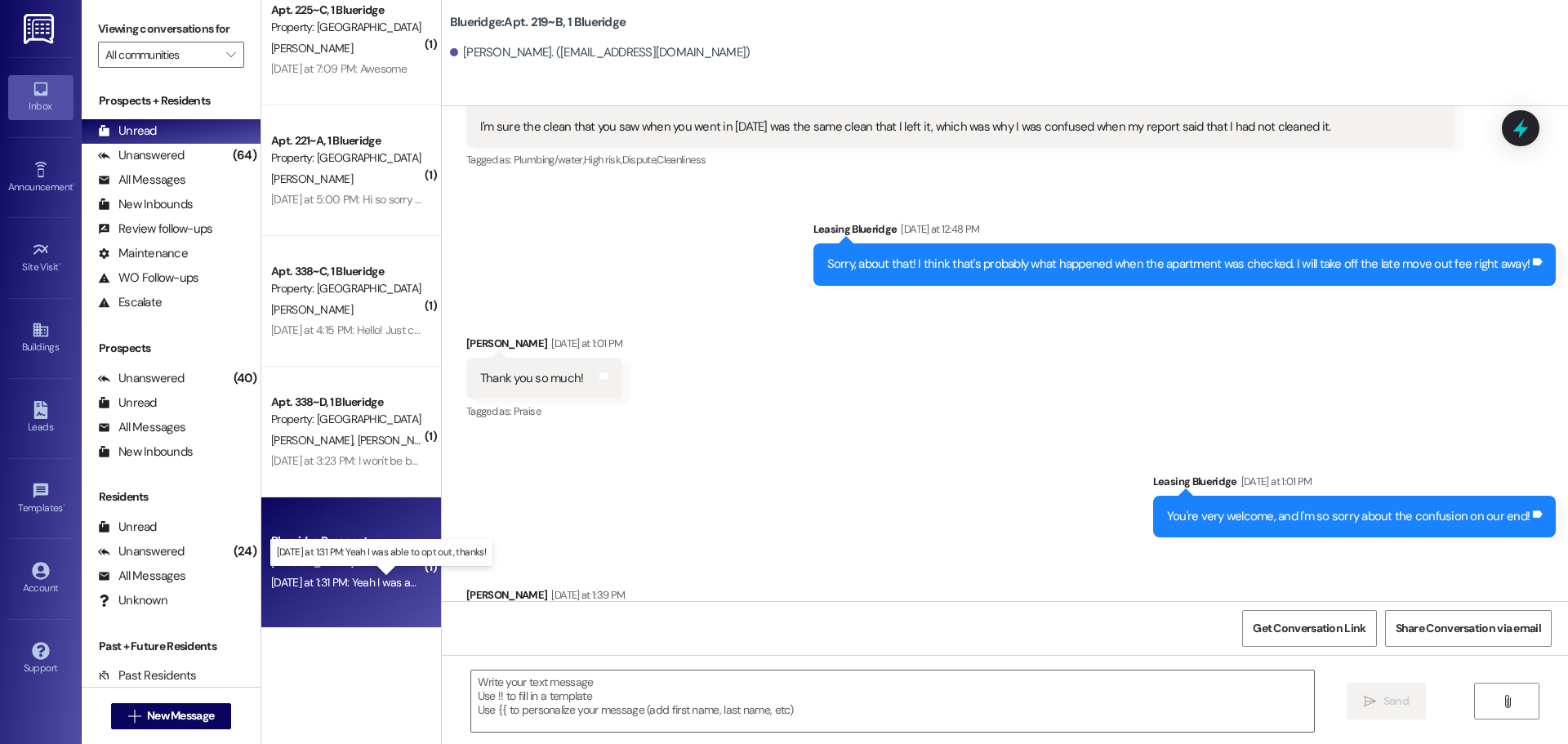
click at [371, 583] on div "[DATE] at 1:31 PM: Yeah I was able to opt out, thanks! [DATE] at 1:31 PM: Yeah …" at bounding box center [392, 582] width 243 height 15
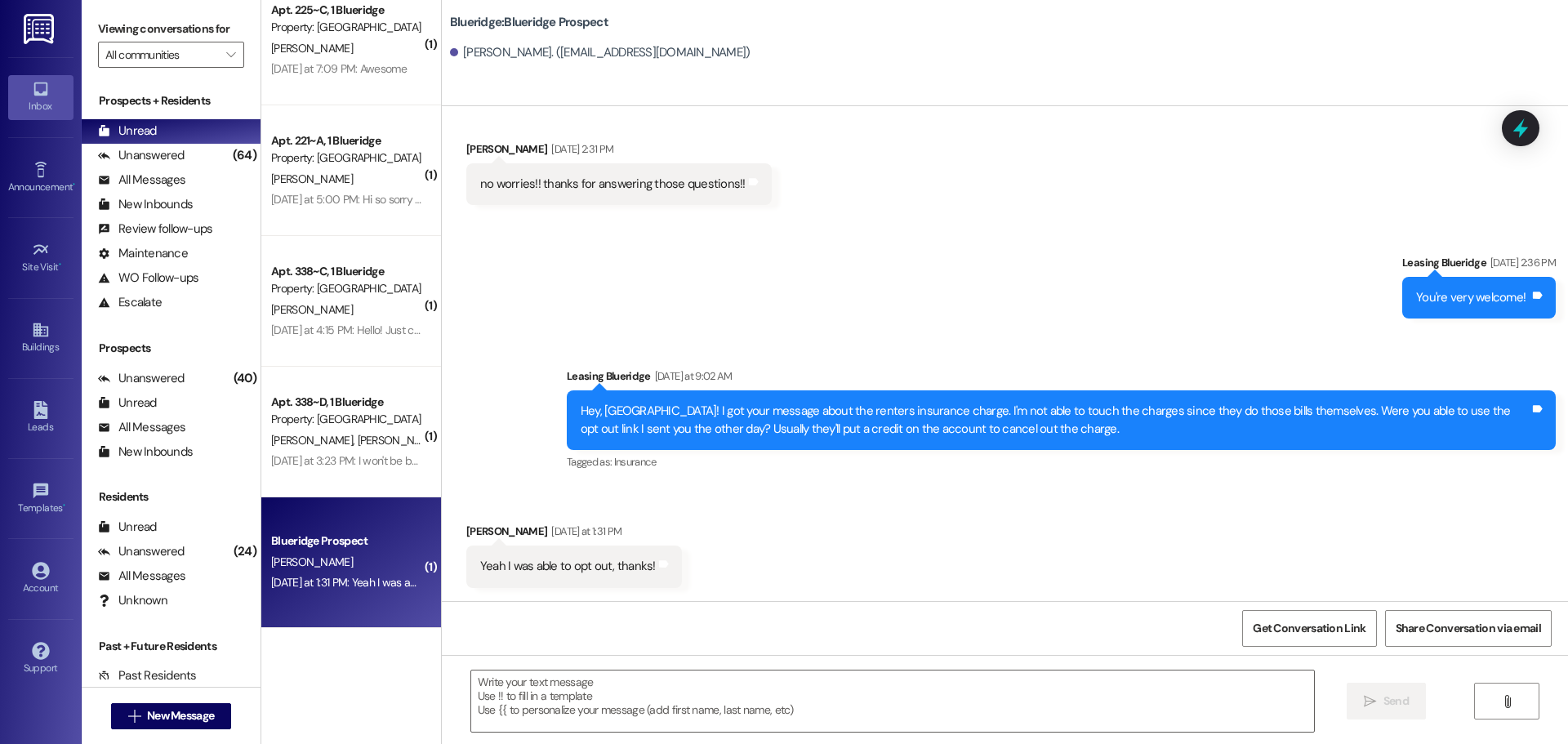
scroll to position [3640, 0]
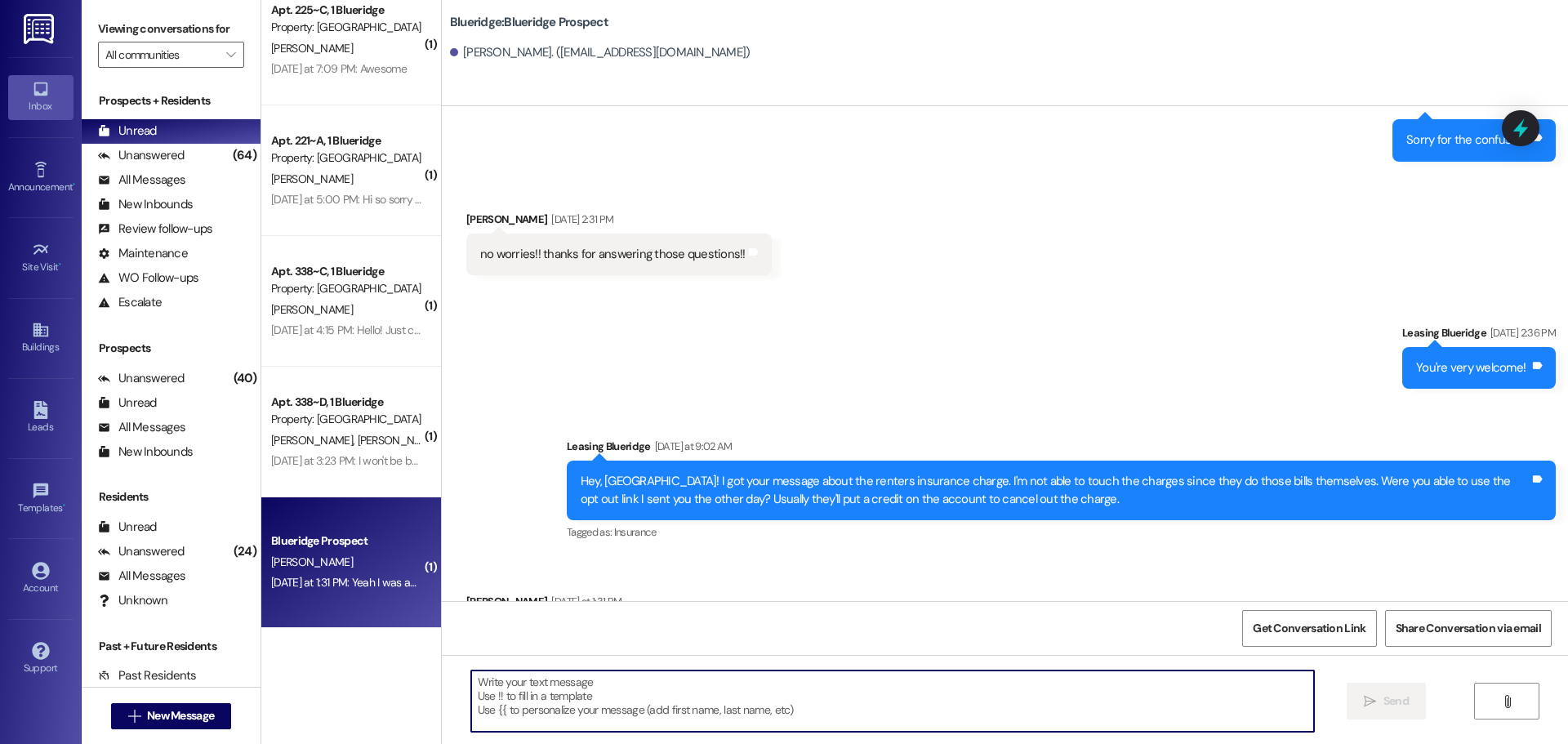
click at [712, 691] on textarea at bounding box center [892, 701] width 843 height 61
type textarea "You're very welcome!"
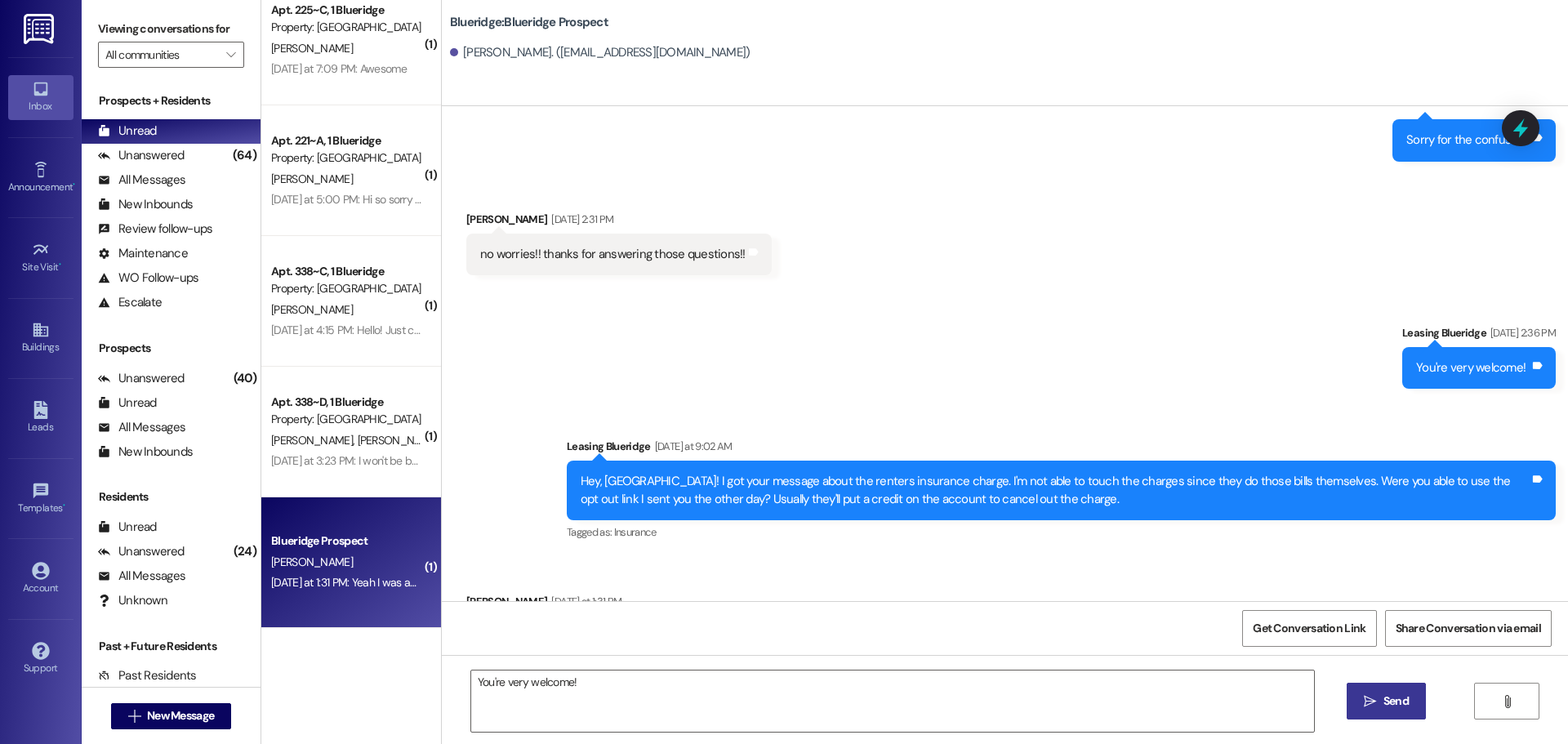
click at [1361, 695] on span " Send" at bounding box center [1386, 700] width 51 height 17
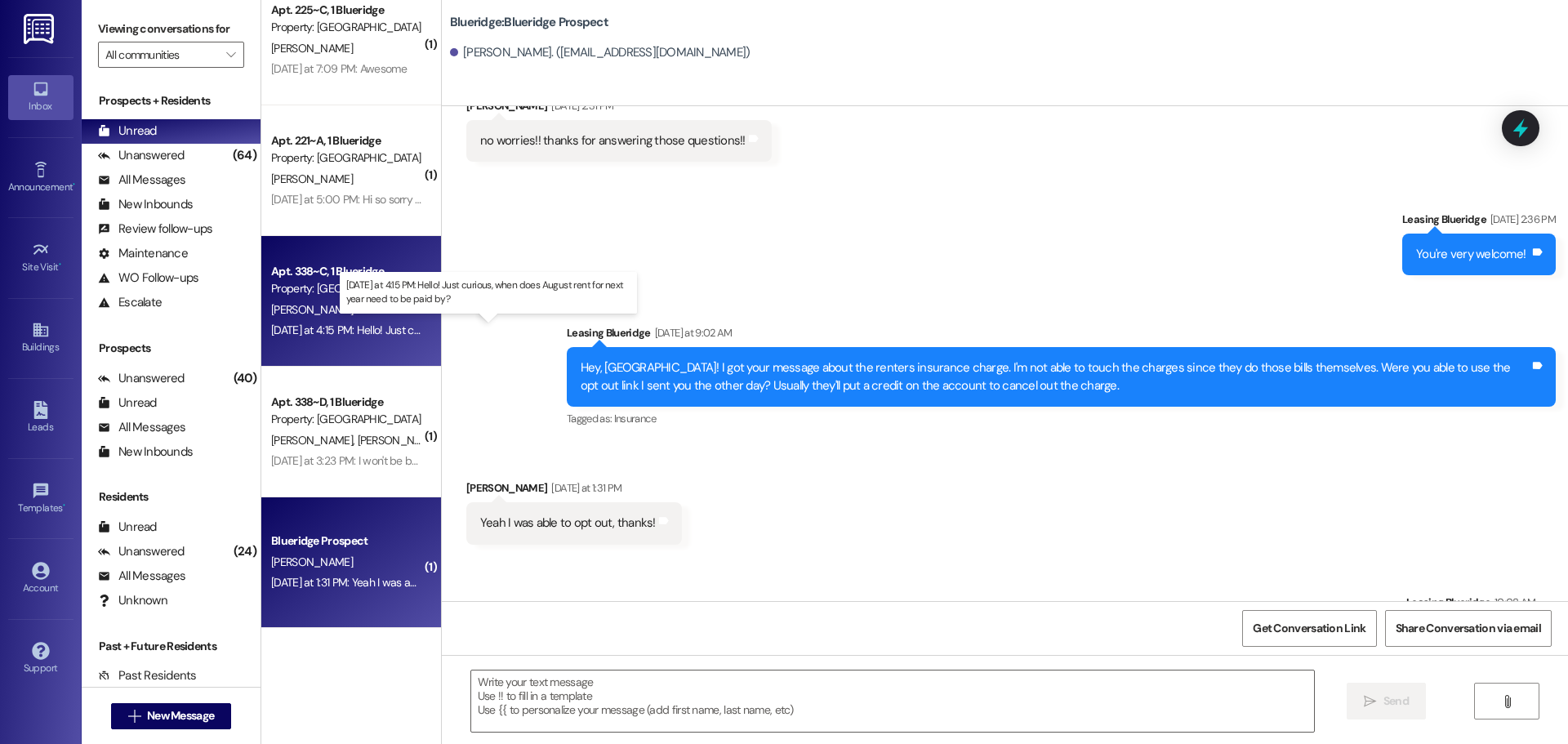
click at [331, 330] on div "[DATE] at 4:15 PM: Hello! Just curious, when does August rent for next year nee…" at bounding box center [494, 330] width 448 height 15
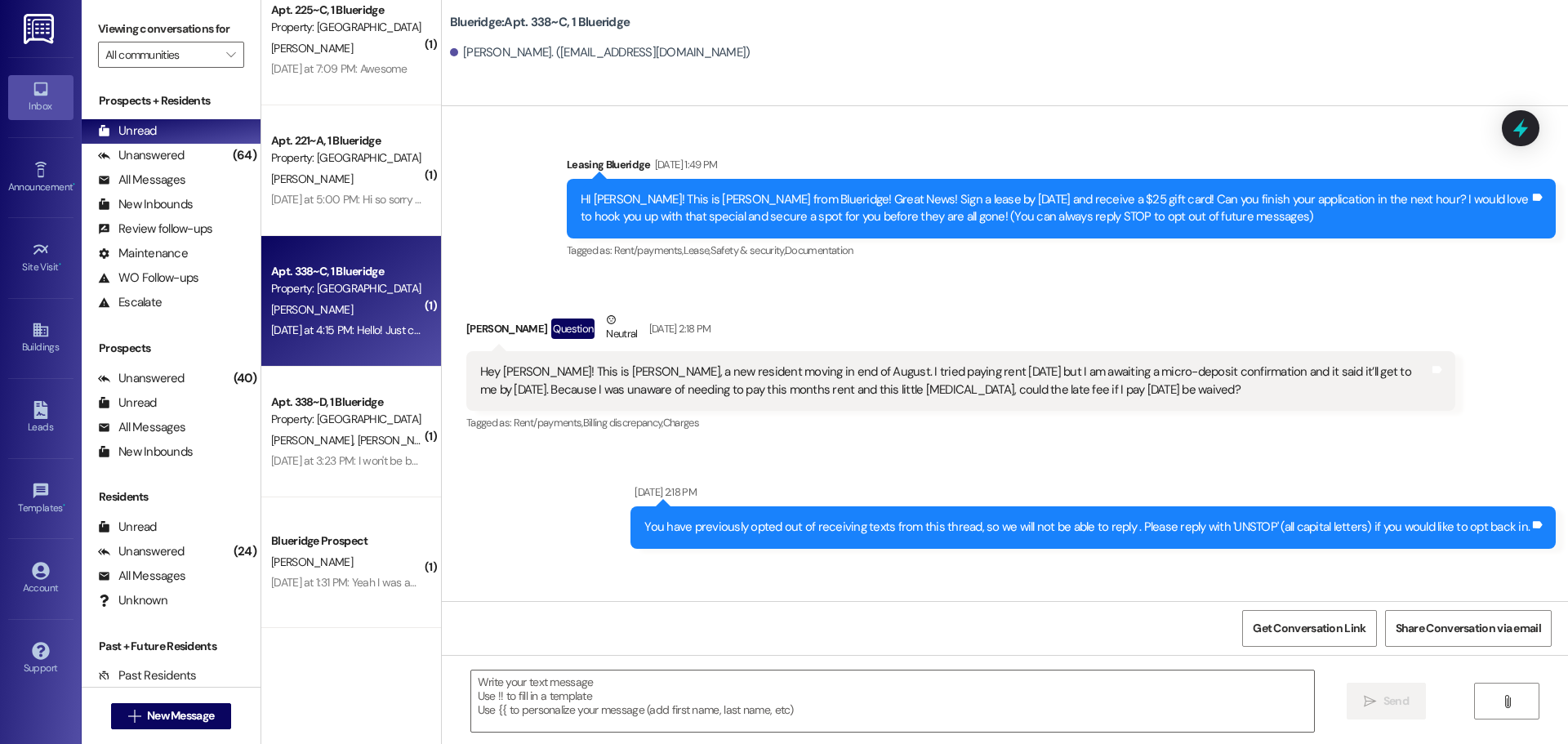
scroll to position [30171, 0]
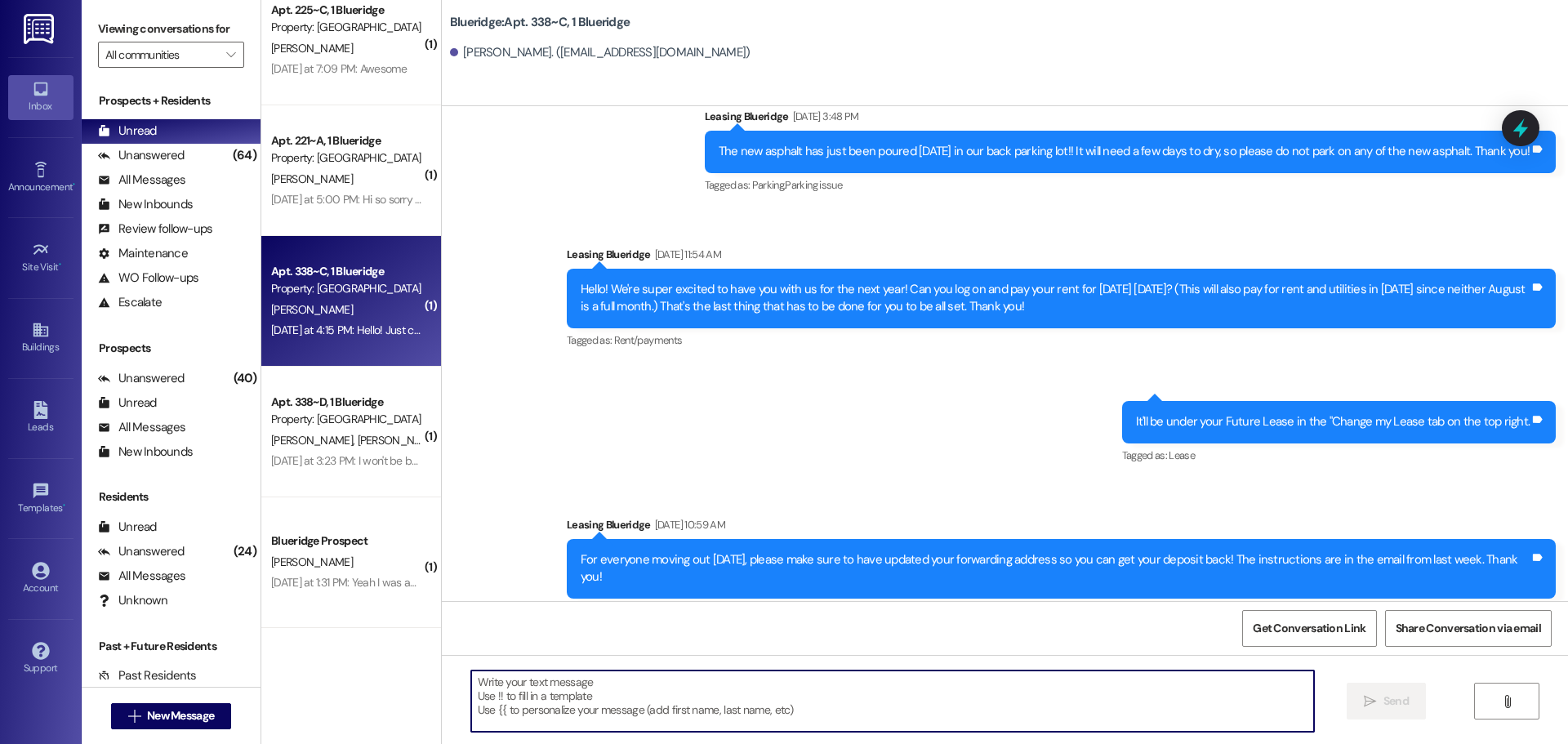
click at [730, 725] on textarea at bounding box center [892, 701] width 843 height 61
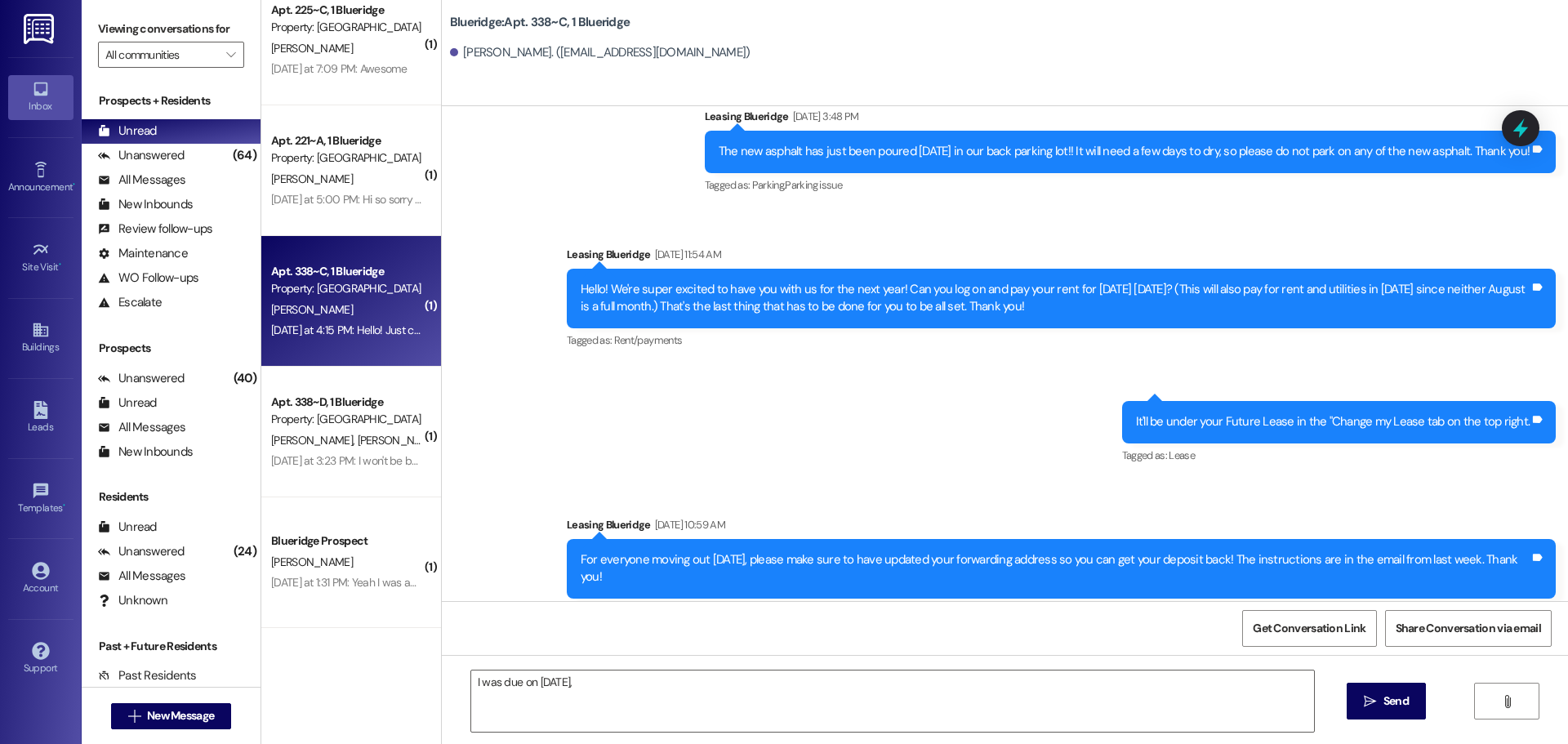
scroll to position [30172, 0]
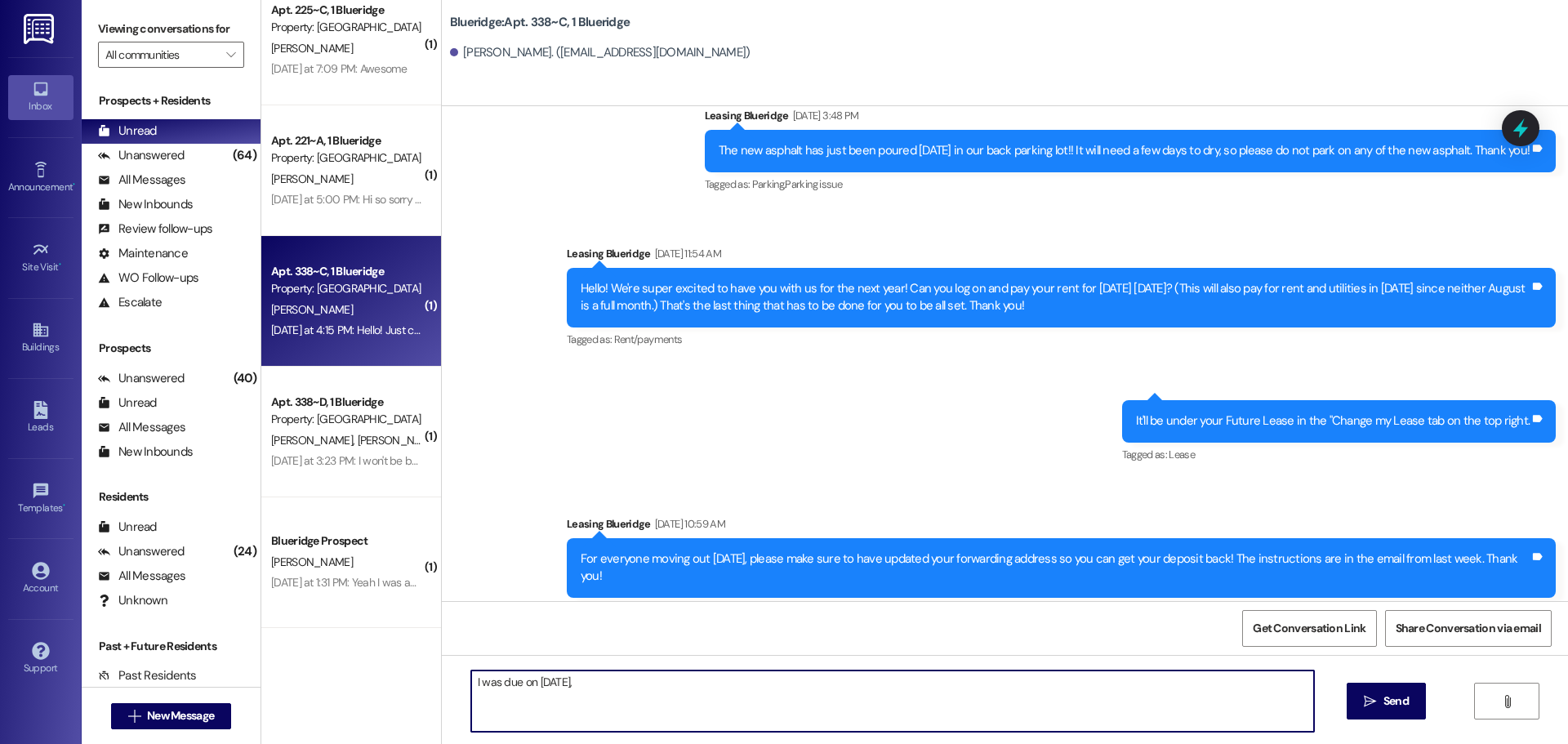
click at [875, 701] on textarea "I was due on [DATE]," at bounding box center [892, 701] width 843 height 61
click at [471, 686] on textarea "I was due on [DATE]," at bounding box center [892, 701] width 843 height 61
click at [622, 684] on textarea "It was due on [DATE]," at bounding box center [892, 701] width 843 height 61
click at [1130, 686] on textarea "It was due on [DATE], and it will pay for the next August in [DATE] as well. (I…" at bounding box center [892, 701] width 843 height 61
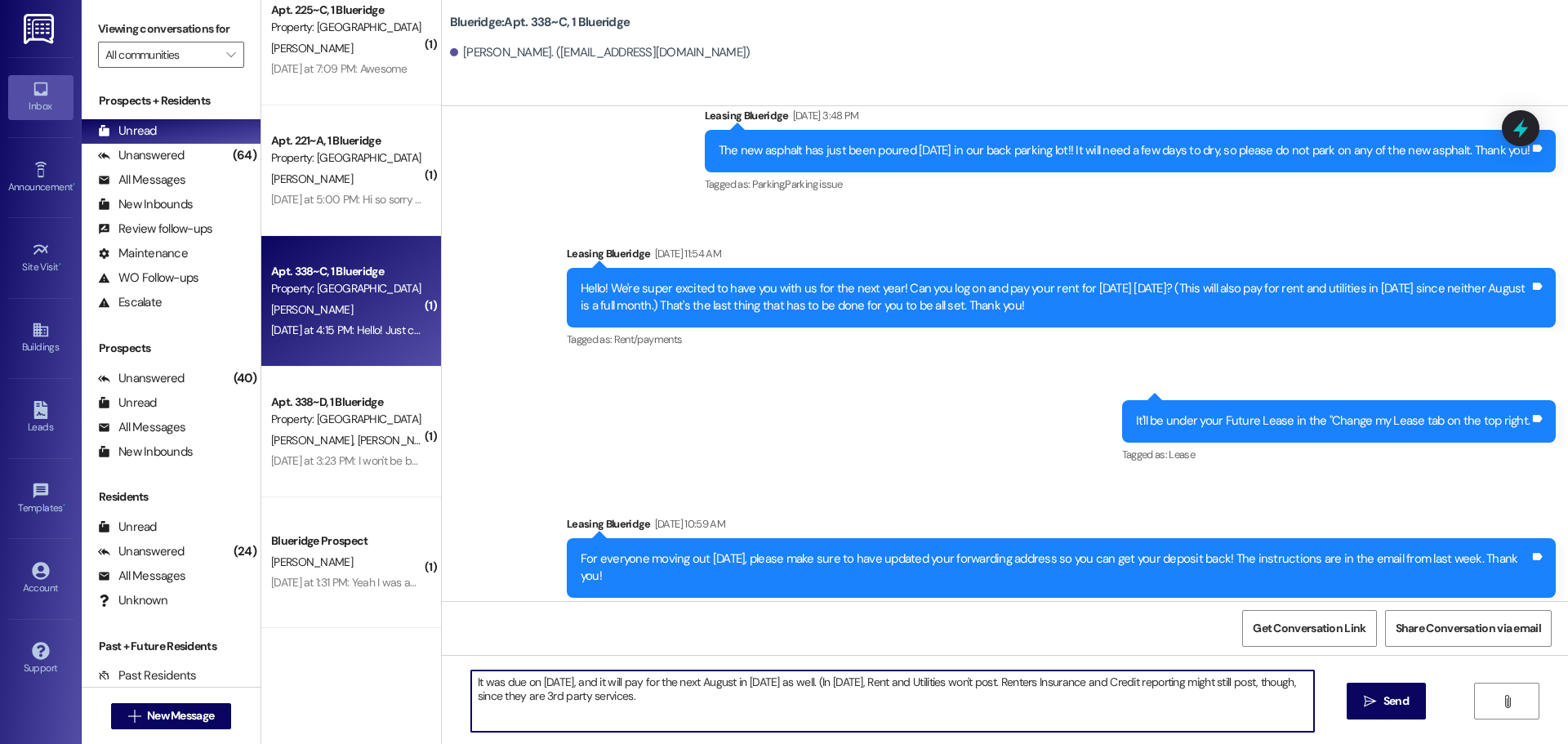
type textarea "It was due on [DATE], and it will pay for the next August in [DATE] as well. (I…"
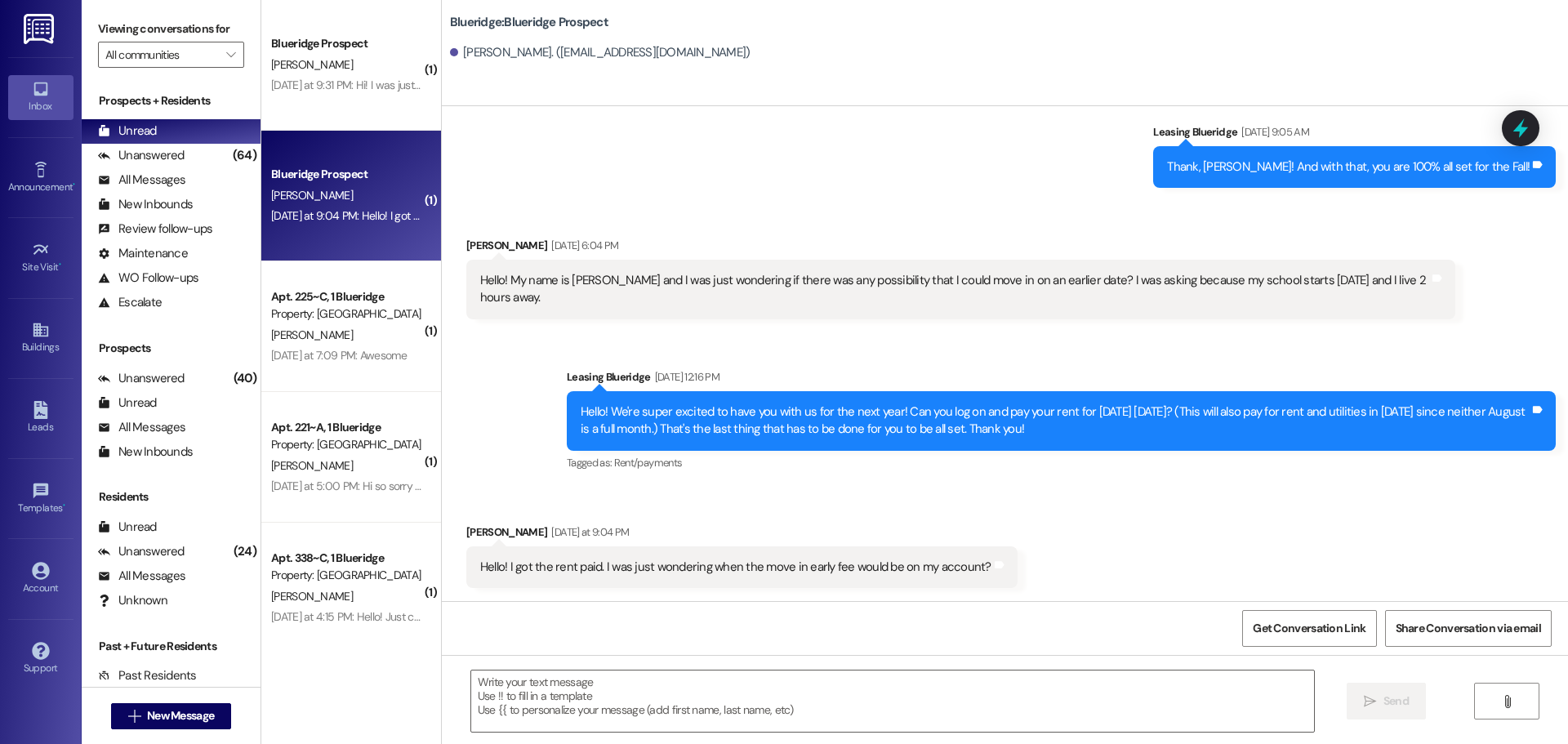
scroll to position [823, 0]
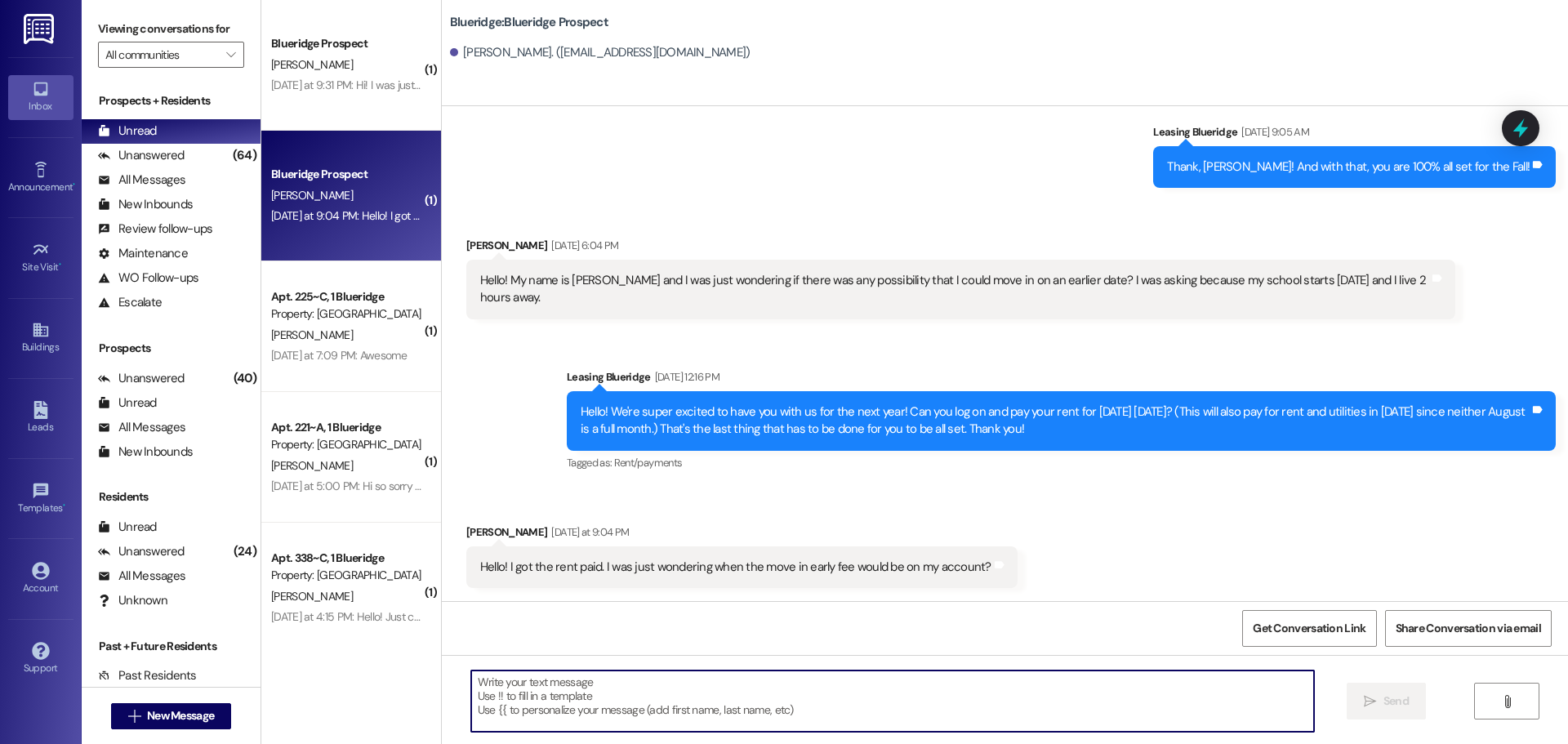
click at [699, 705] on textarea at bounding box center [892, 701] width 843 height 61
click at [1051, 694] on textarea at bounding box center [892, 701] width 843 height 61
type textarea "Thank you! I just put it on your account, so you can pay it now!"
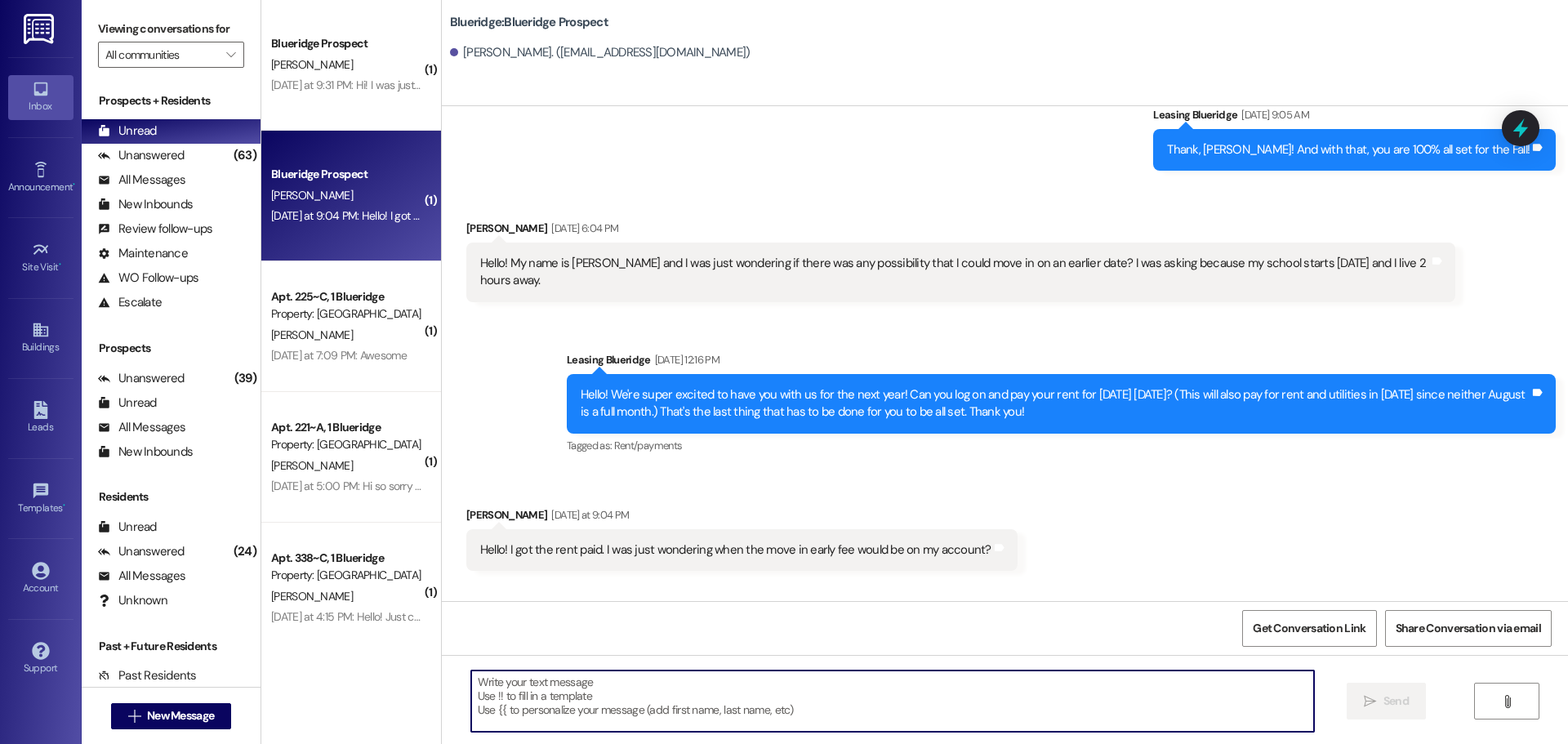
scroll to position [937, 0]
